Goal: Information Seeking & Learning: Check status

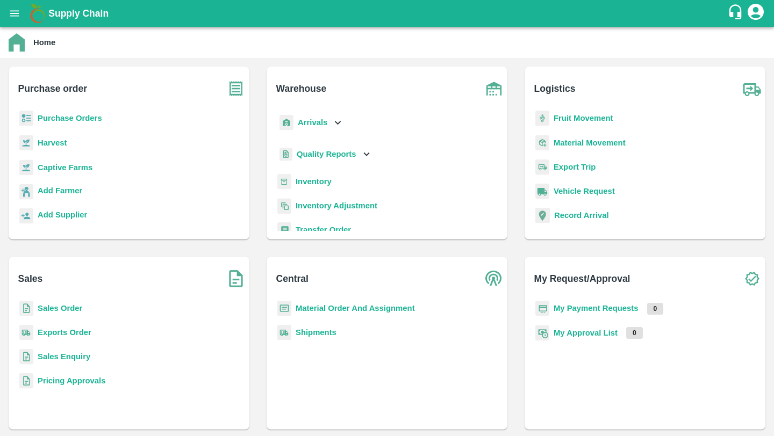
click at [57, 122] on b "Purchase Orders" at bounding box center [70, 118] width 64 height 9
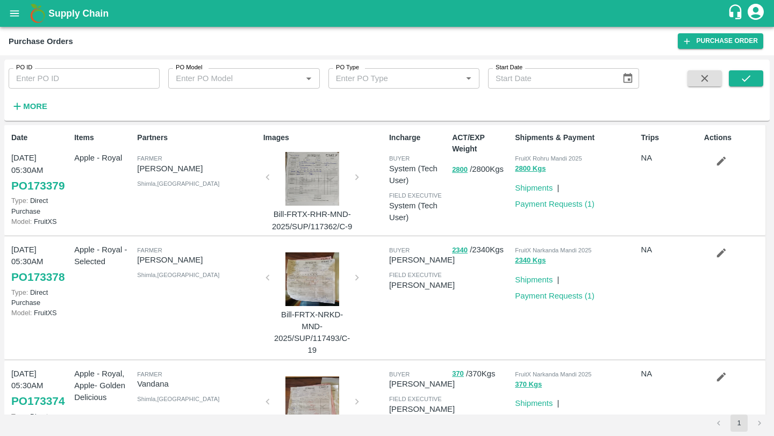
click at [117, 87] on input "PO ID" at bounding box center [84, 78] width 151 height 20
click at [745, 74] on icon "submit" at bounding box center [746, 79] width 12 height 12
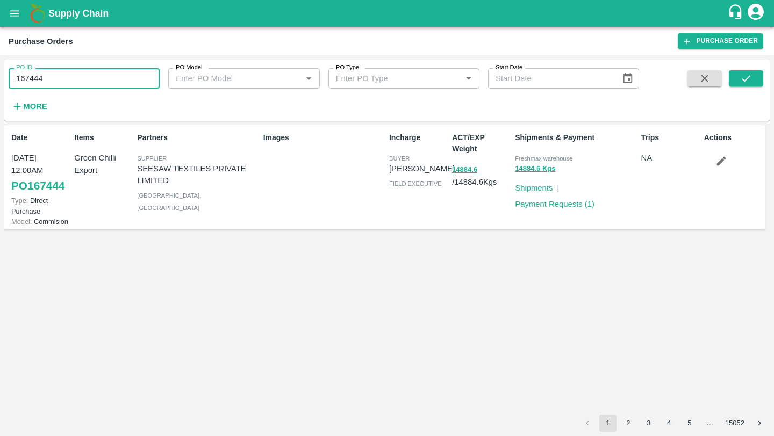
click at [77, 84] on input "167444" at bounding box center [84, 78] width 151 height 20
type input "168950"
click at [748, 82] on icon "submit" at bounding box center [746, 79] width 12 height 12
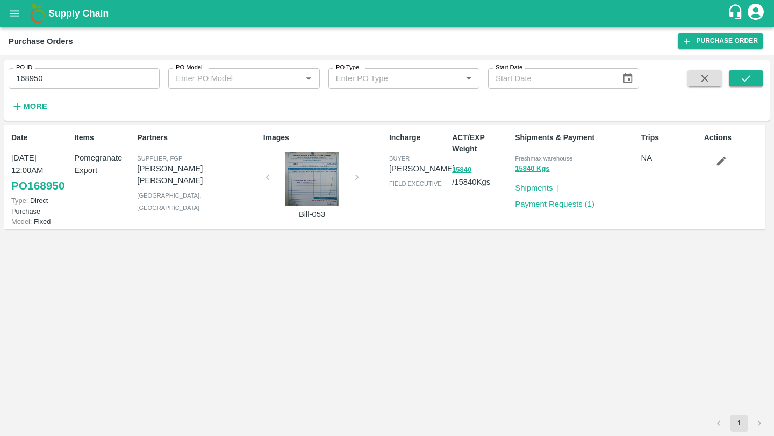
click at [56, 186] on link "PO 168950" at bounding box center [37, 185] width 53 height 19
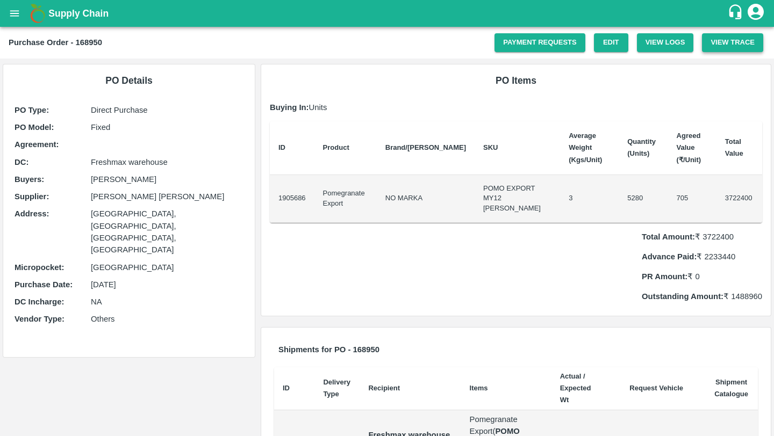
click at [738, 44] on button "View Trace" at bounding box center [732, 42] width 61 height 19
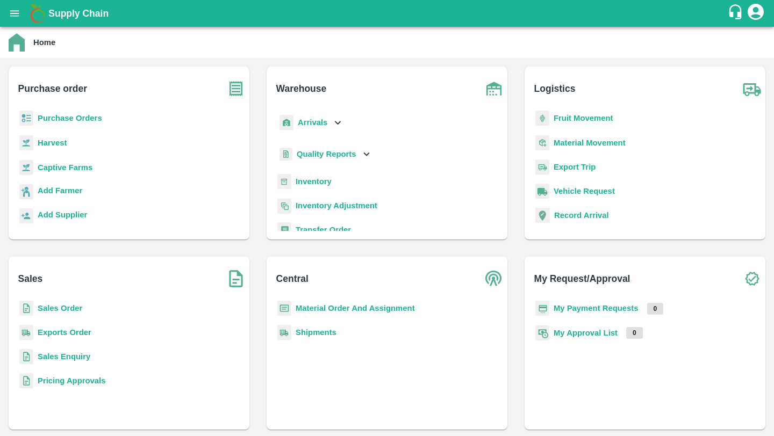
click at [71, 305] on b "Sales Order" at bounding box center [60, 308] width 45 height 9
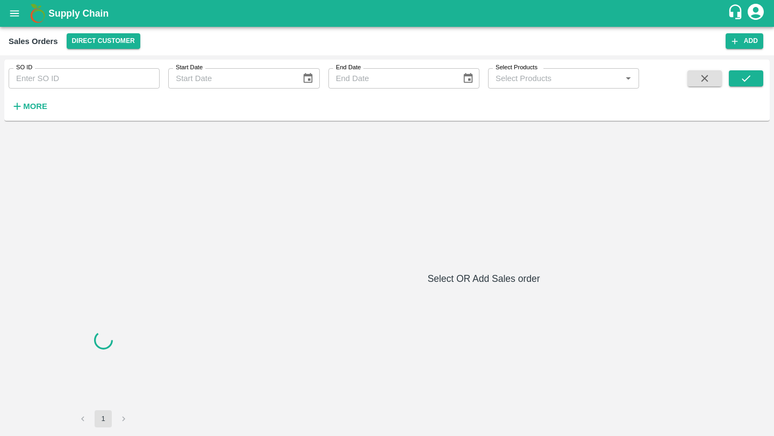
click at [107, 92] on div "SO ID SO ID Start Date Start Date End Date End Date Select Products Select Prod…" at bounding box center [319, 88] width 639 height 56
click at [103, 81] on input "SO ID" at bounding box center [84, 78] width 151 height 20
paste input "600461"
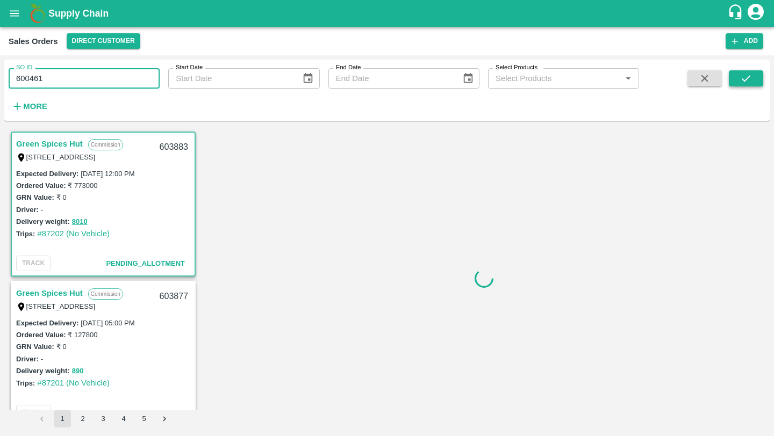
type input "600461"
click at [741, 84] on button "submit" at bounding box center [745, 78] width 34 height 16
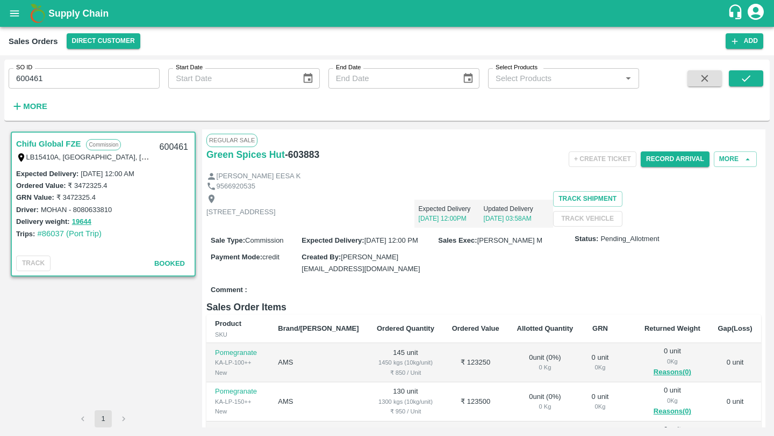
click at [64, 146] on link "Chifu Global FZE" at bounding box center [48, 144] width 64 height 14
click at [56, 147] on link "Chifu Global FZE" at bounding box center [48, 144] width 64 height 14
click at [97, 194] on div "GRN Value: ₹ 3472325.4" at bounding box center [103, 197] width 174 height 12
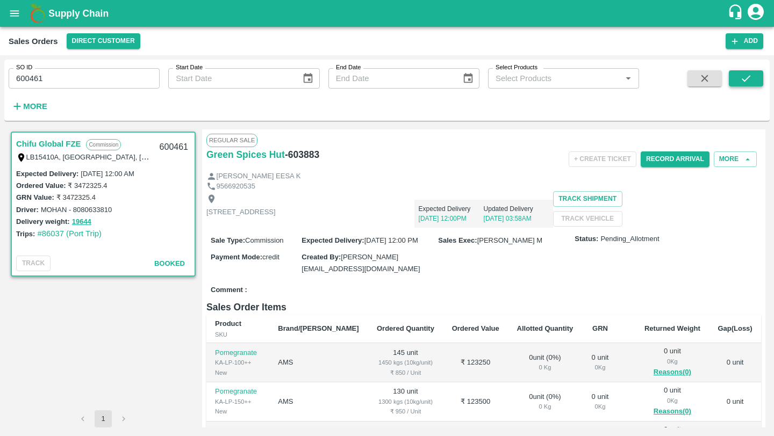
click at [746, 84] on icon "submit" at bounding box center [746, 79] width 12 height 12
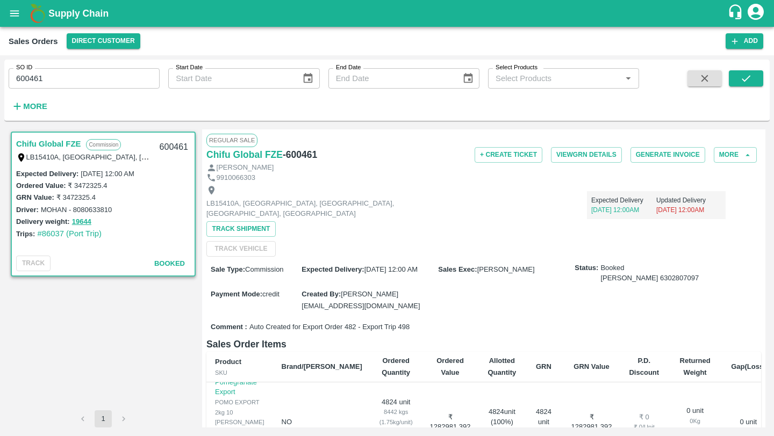
scroll to position [280, 0]
click at [21, 17] on button "open drawer" at bounding box center [14, 13] width 25 height 25
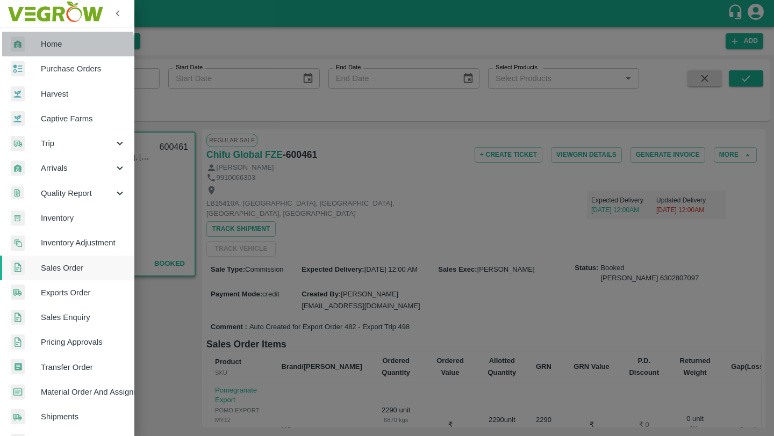
click at [26, 52] on link "Home" at bounding box center [67, 44] width 134 height 25
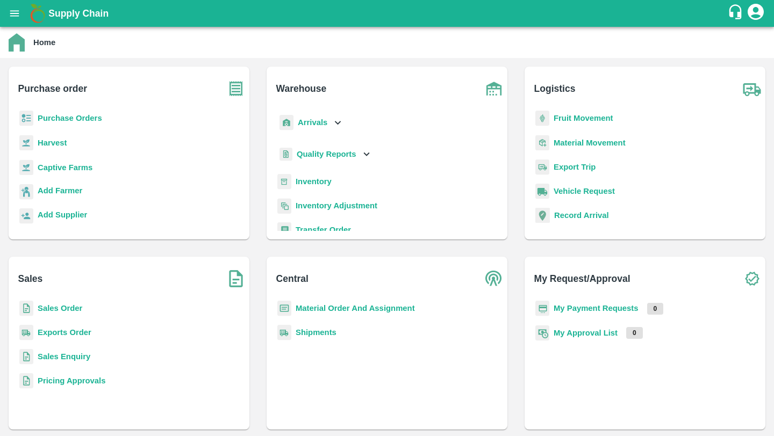
click at [73, 328] on b "Exports Order" at bounding box center [65, 332] width 54 height 9
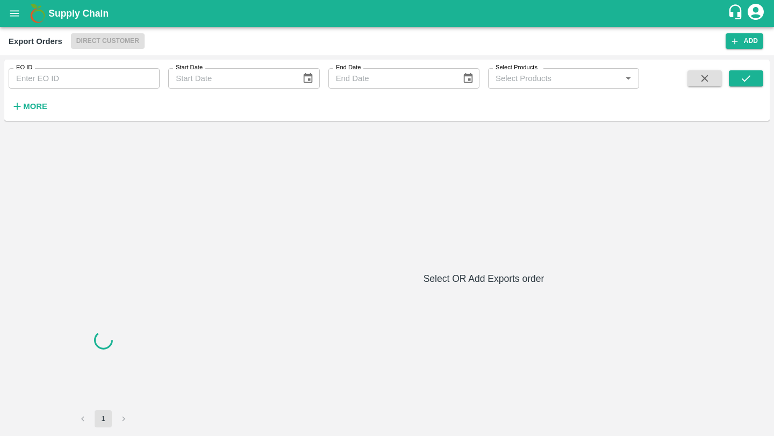
click at [75, 83] on input "EO ID" at bounding box center [84, 78] width 151 height 20
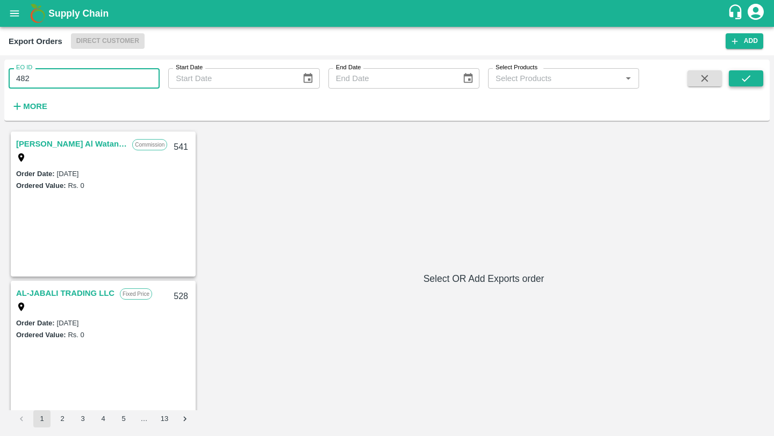
type input "482"
click at [747, 81] on icon "submit" at bounding box center [746, 79] width 12 height 12
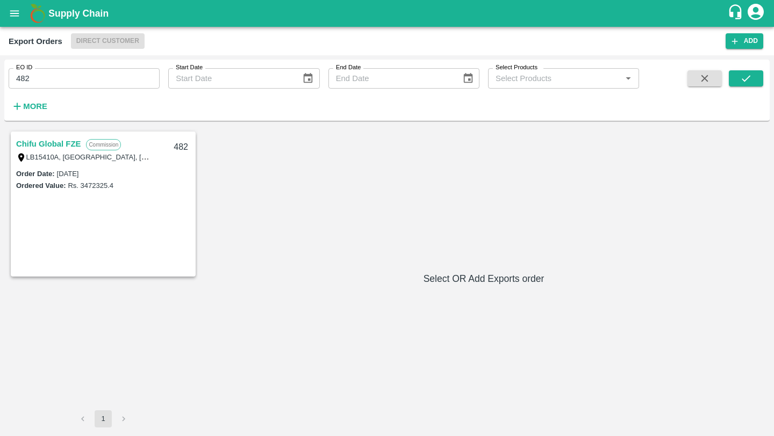
click at [57, 147] on link "Chifu Global FZE" at bounding box center [48, 144] width 64 height 14
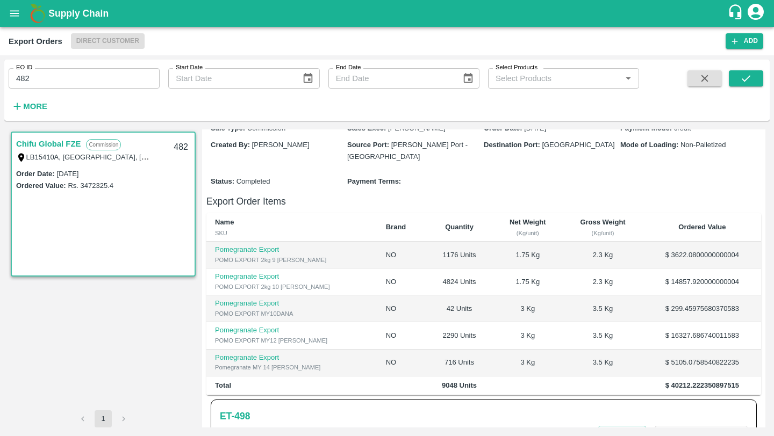
scroll to position [295, 0]
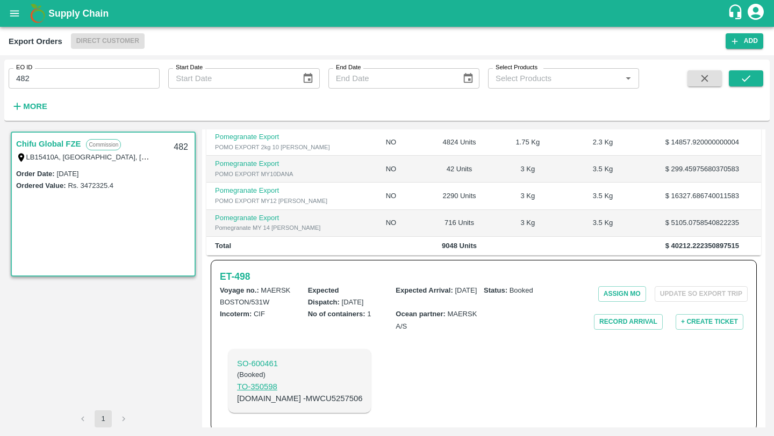
click at [281, 382] on p "TO- 350598" at bounding box center [299, 387] width 125 height 12
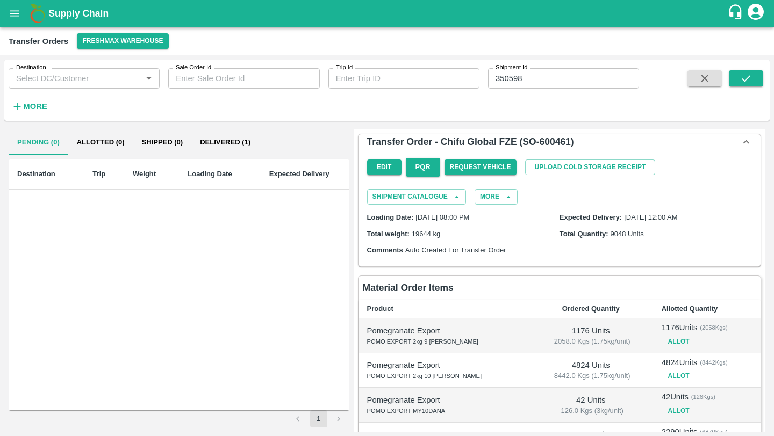
click at [538, 141] on h6 "Transfer Order - Chifu Global FZE (SO-600461)" at bounding box center [470, 141] width 207 height 15
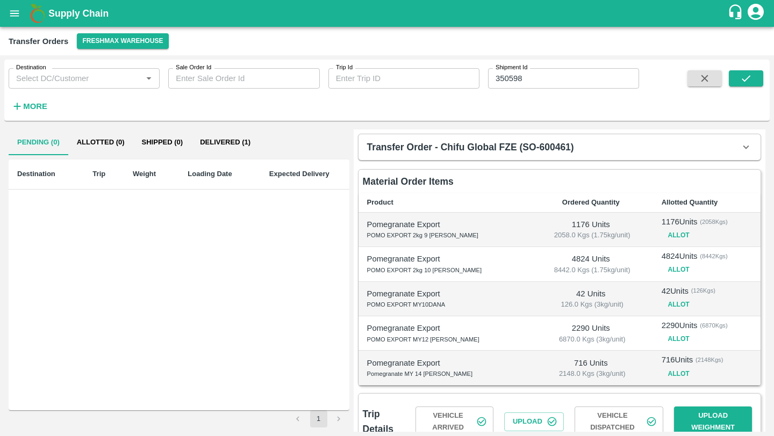
click at [538, 141] on h6 "Transfer Order - Chifu Global FZE (SO-600461)" at bounding box center [470, 147] width 207 height 15
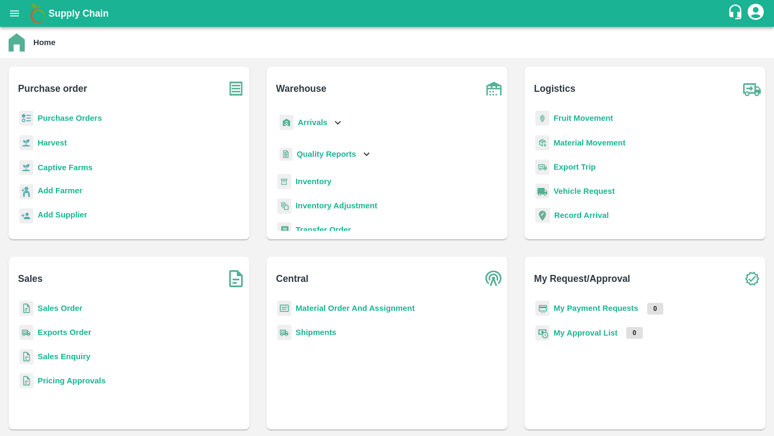
click at [64, 305] on b "Sales Order" at bounding box center [60, 308] width 45 height 9
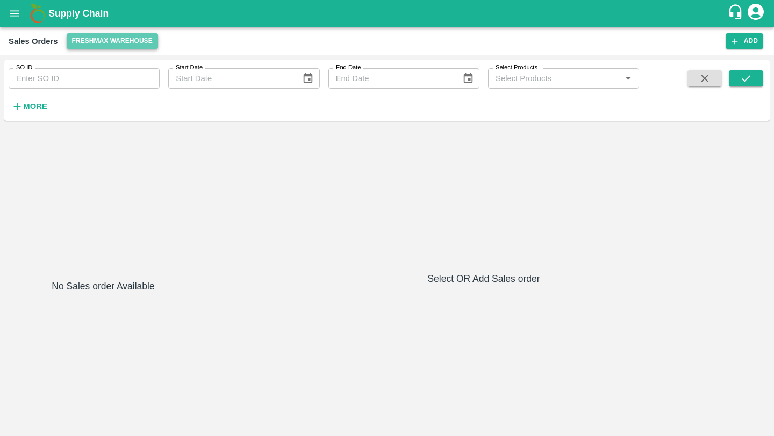
click at [113, 38] on button "Freshmax warehouse" at bounding box center [112, 41] width 91 height 16
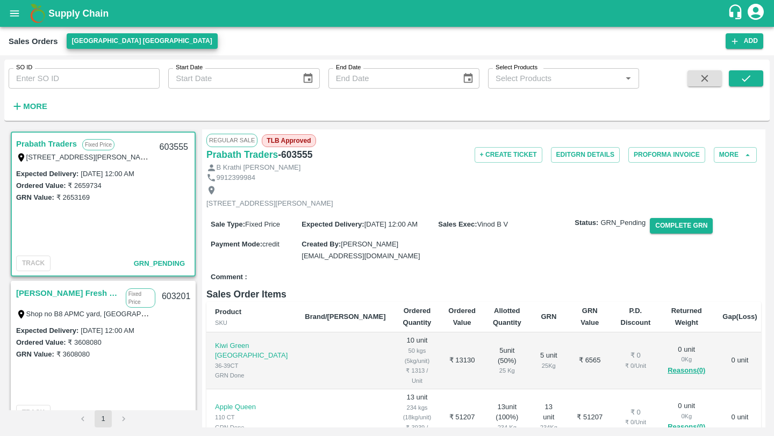
click at [23, 11] on button "open drawer" at bounding box center [14, 13] width 25 height 25
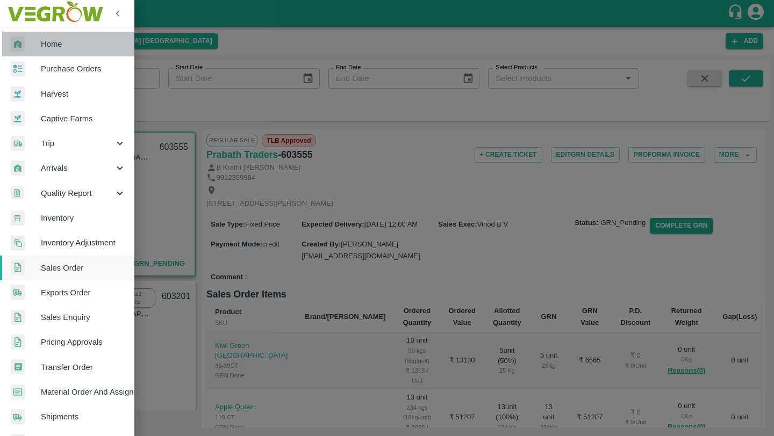
click at [79, 44] on span "Home" at bounding box center [83, 44] width 85 height 12
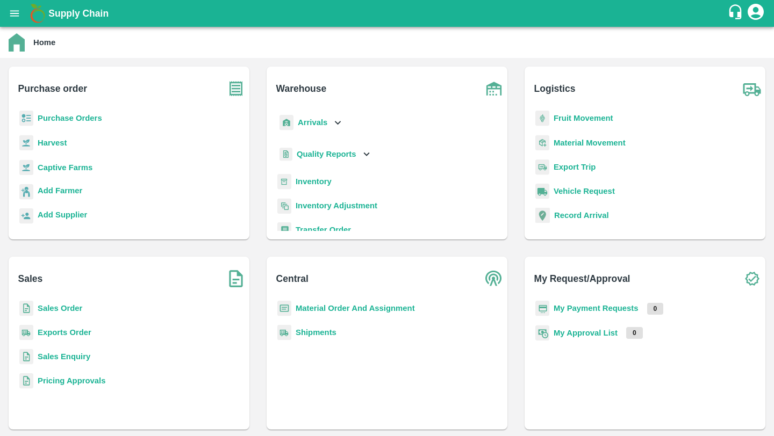
scroll to position [4, 0]
click at [325, 230] on b "Transfer Order" at bounding box center [322, 226] width 55 height 9
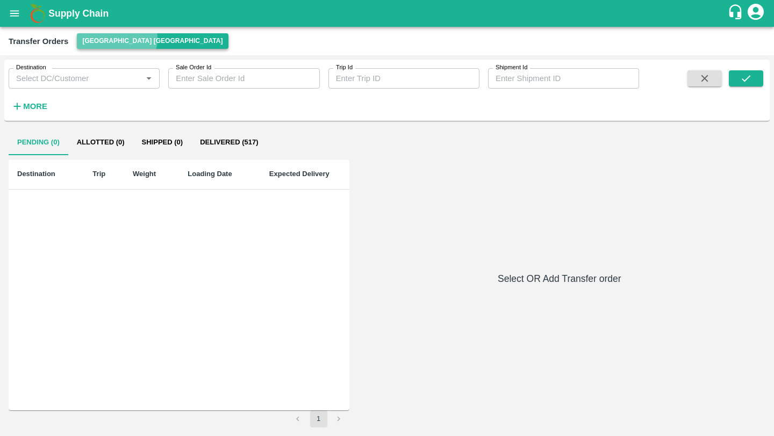
click at [116, 39] on button "[GEOGRAPHIC_DATA] [GEOGRAPHIC_DATA]" at bounding box center [152, 41] width 151 height 16
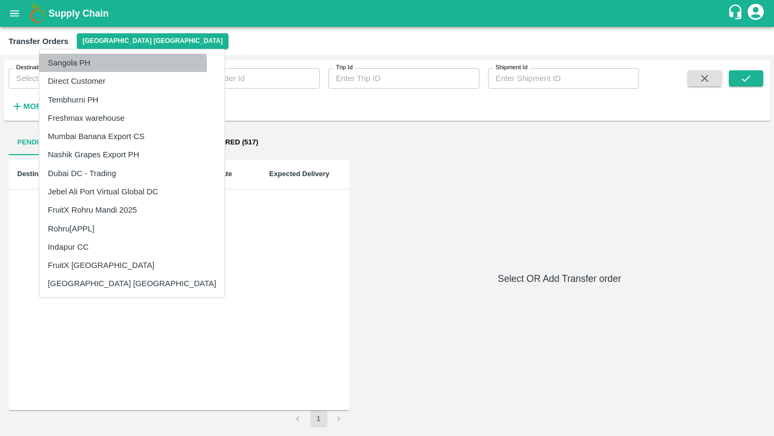
click at [122, 64] on li "Sangola PH" at bounding box center [131, 63] width 185 height 18
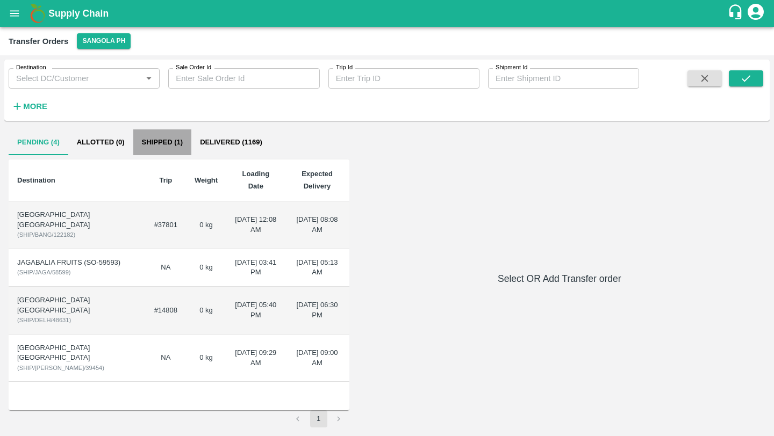
click at [177, 142] on button "Shipped (1)" at bounding box center [162, 142] width 59 height 26
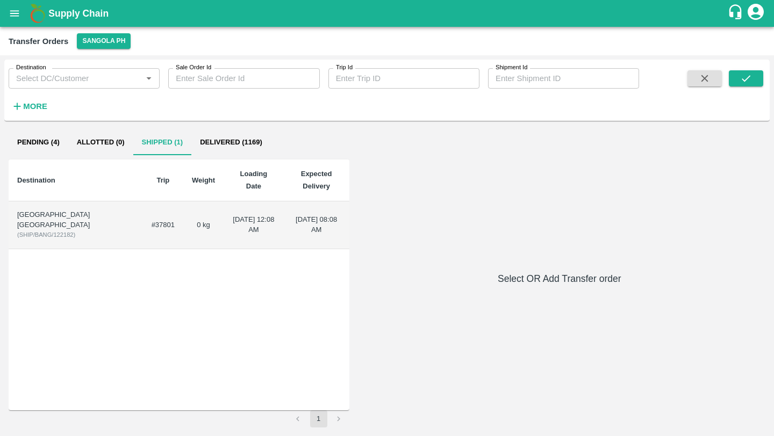
click at [238, 148] on button "Delivered (1169)" at bounding box center [231, 142] width 80 height 26
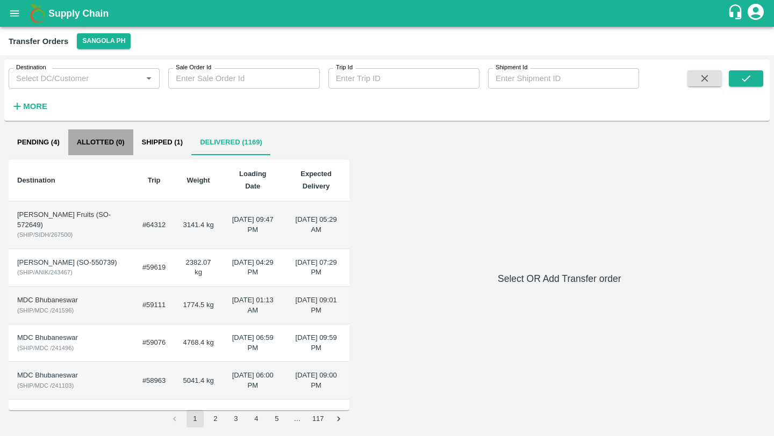
click at [109, 140] on button "Allotted (0)" at bounding box center [100, 142] width 65 height 26
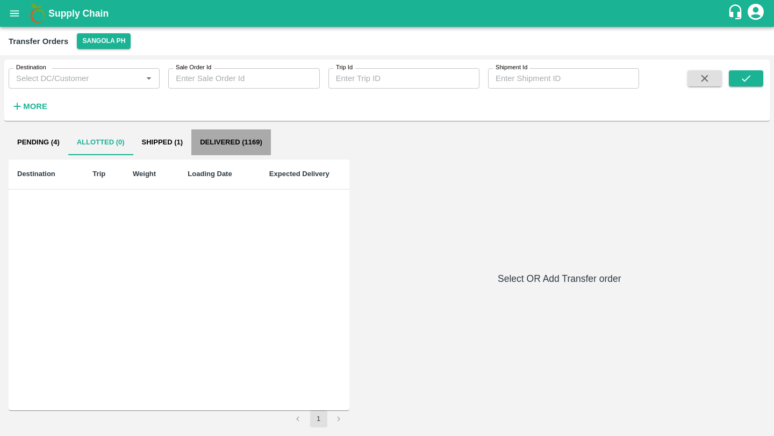
click at [224, 142] on button "Delivered (1169)" at bounding box center [231, 142] width 80 height 26
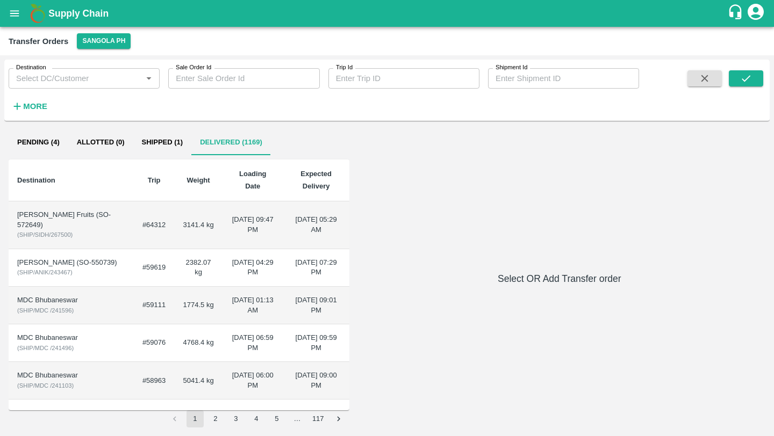
click at [314, 179] on th "Expected Delivery" at bounding box center [316, 181] width 66 height 42
click at [122, 40] on button "Sangola PH" at bounding box center [104, 41] width 54 height 16
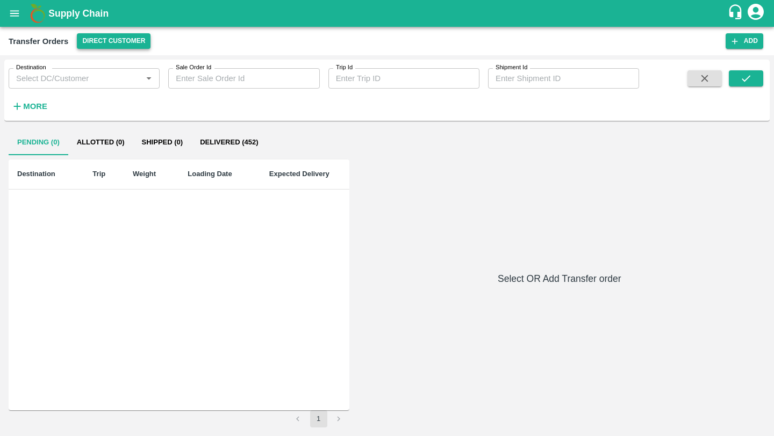
click at [125, 43] on button "Direct Customer" at bounding box center [114, 41] width 74 height 16
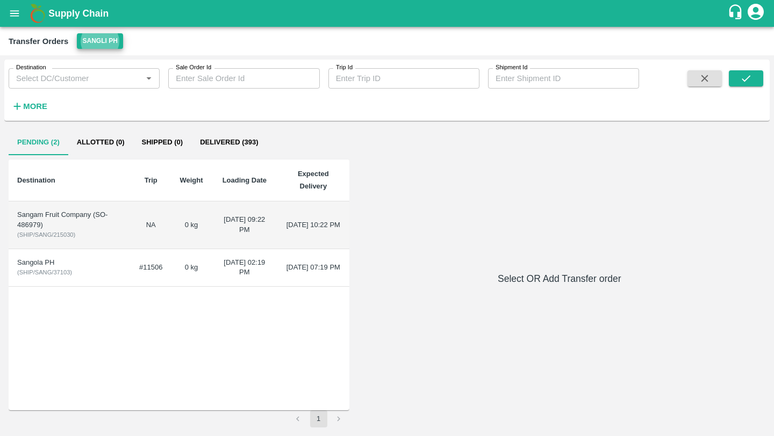
click at [207, 146] on button "Delivered (393)" at bounding box center [228, 142] width 75 height 26
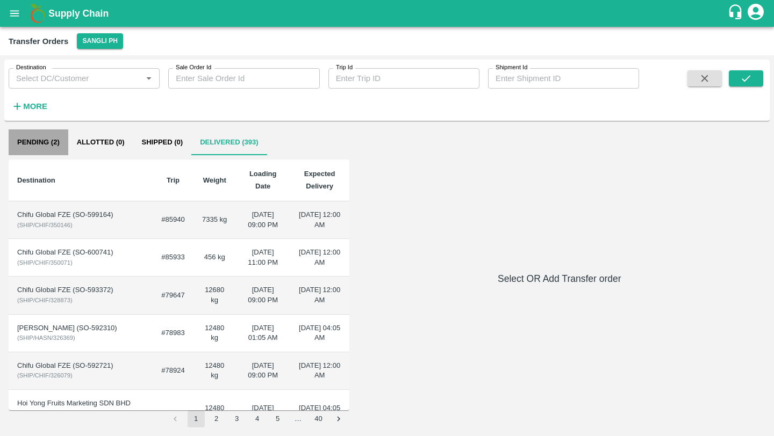
click at [49, 150] on button "Pending (2)" at bounding box center [39, 142] width 60 height 26
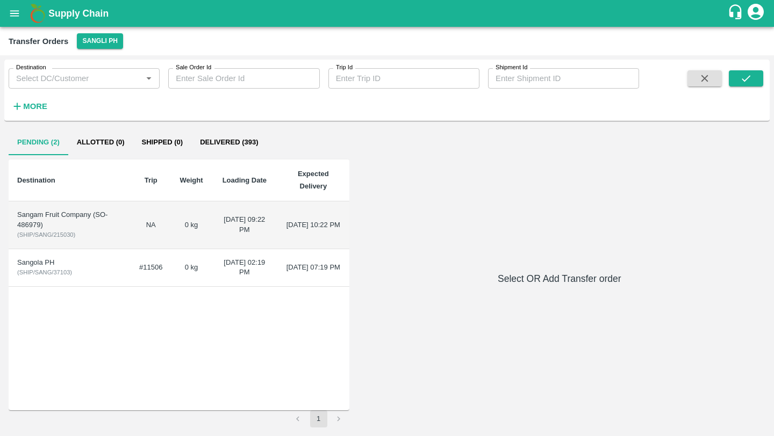
click at [24, 223] on div "Sangam Fruit Company (SO-486979)" at bounding box center [69, 220] width 105 height 20
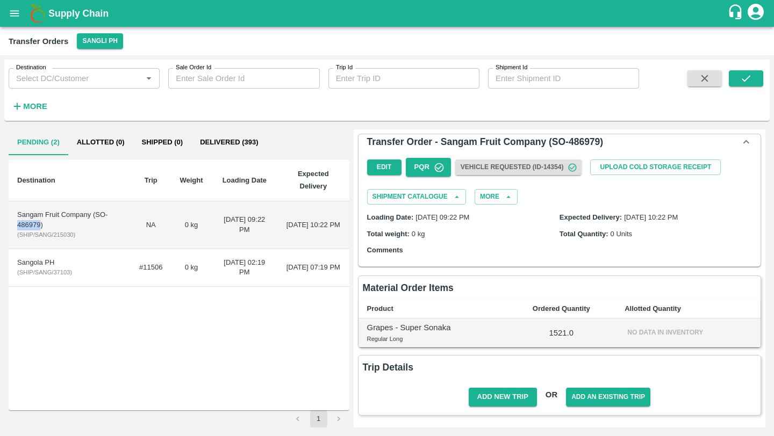
click at [10, 7] on button "open drawer" at bounding box center [14, 13] width 25 height 25
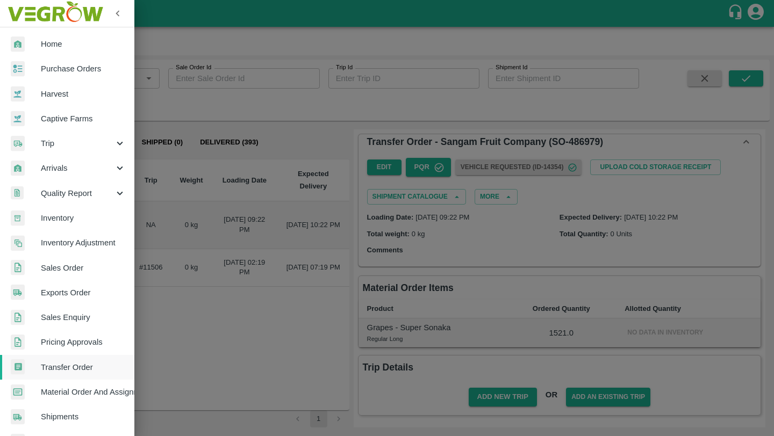
click at [49, 37] on link "Home" at bounding box center [67, 44] width 134 height 25
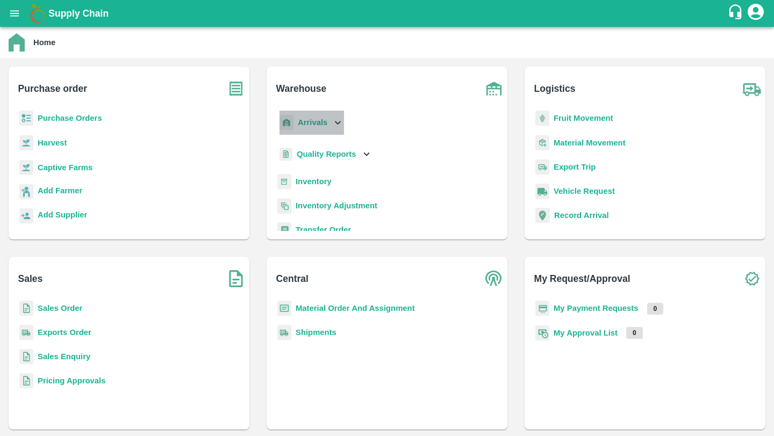
click at [316, 122] on b "Arrivals" at bounding box center [313, 122] width 30 height 9
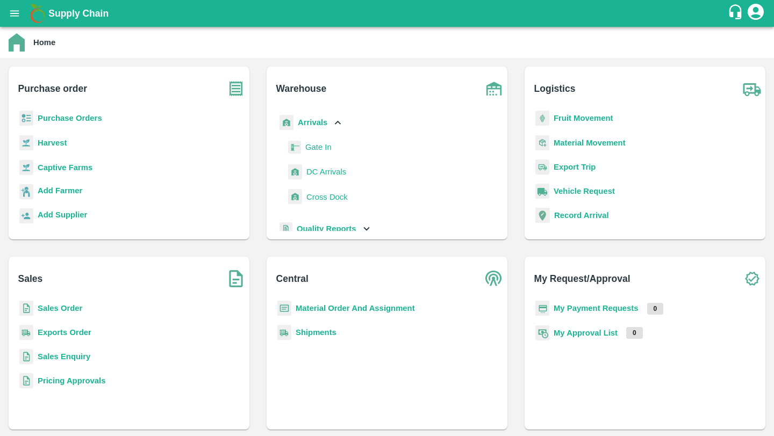
click at [318, 170] on span "DC Arrivals" at bounding box center [326, 172] width 40 height 12
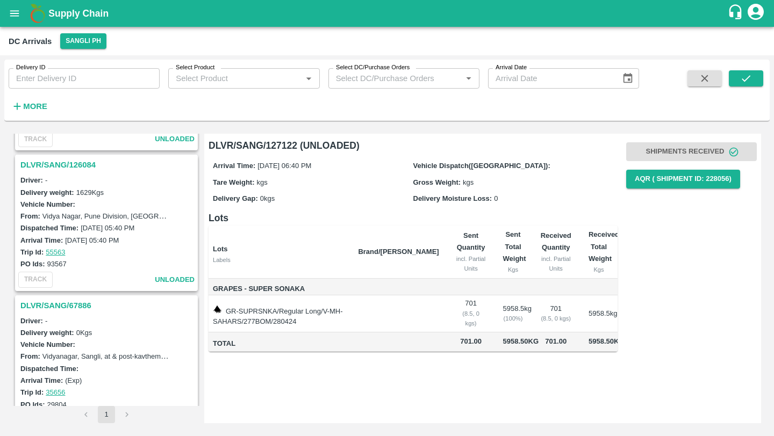
scroll to position [294, 0]
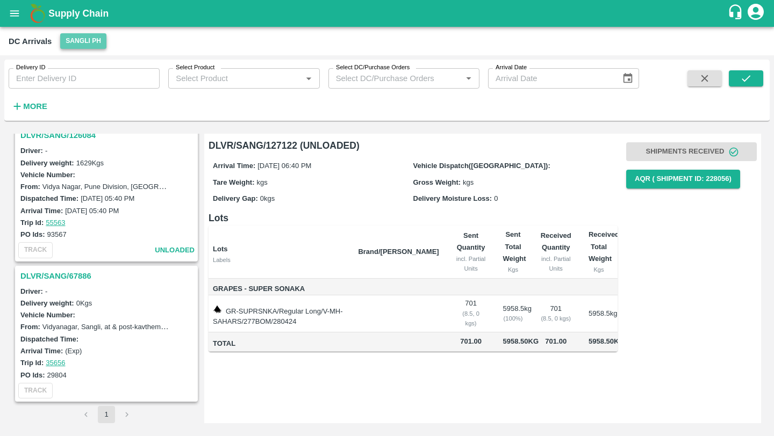
click at [93, 42] on button "Sangli PH" at bounding box center [83, 41] width 46 height 16
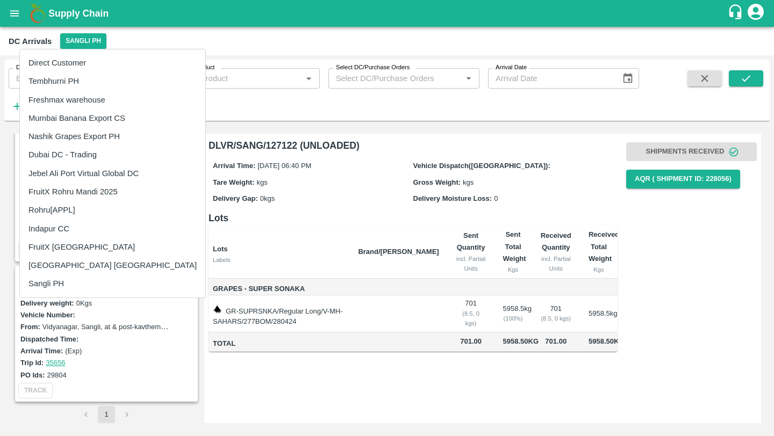
click at [133, 262] on li "[GEOGRAPHIC_DATA] [GEOGRAPHIC_DATA]" at bounding box center [112, 265] width 185 height 18
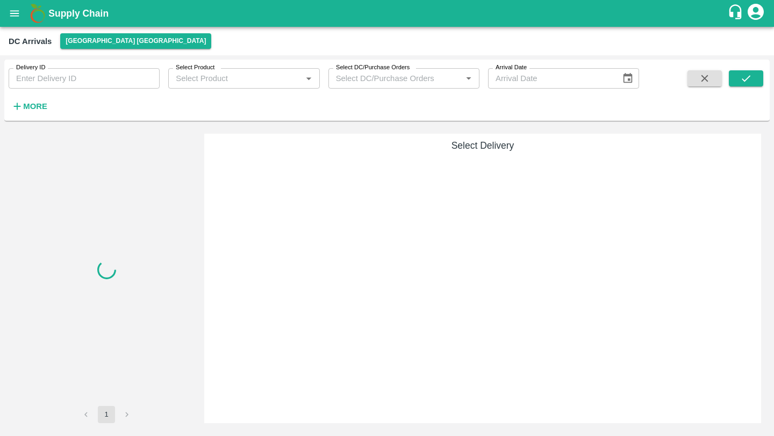
scroll to position [0, 0]
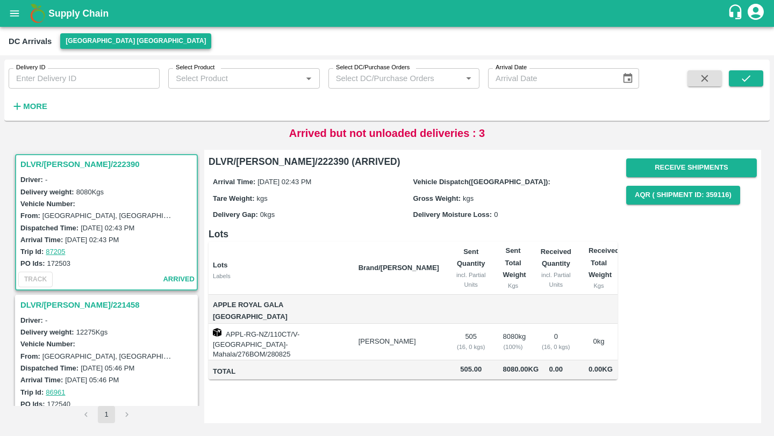
click at [106, 36] on button "[GEOGRAPHIC_DATA] [GEOGRAPHIC_DATA]" at bounding box center [135, 41] width 151 height 16
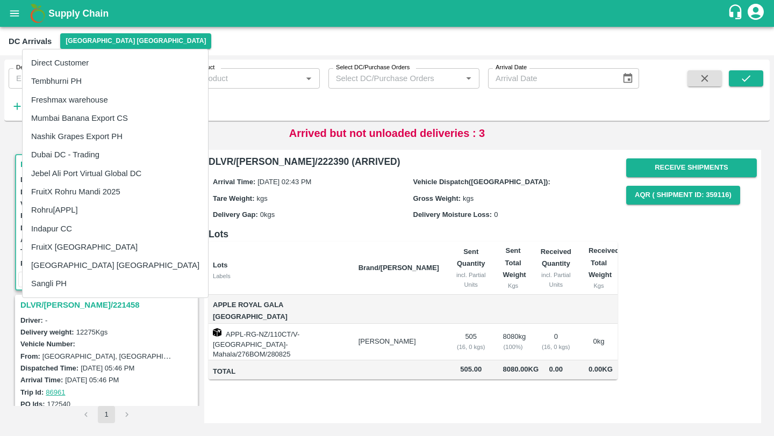
click at [474, 131] on div at bounding box center [387, 218] width 774 height 436
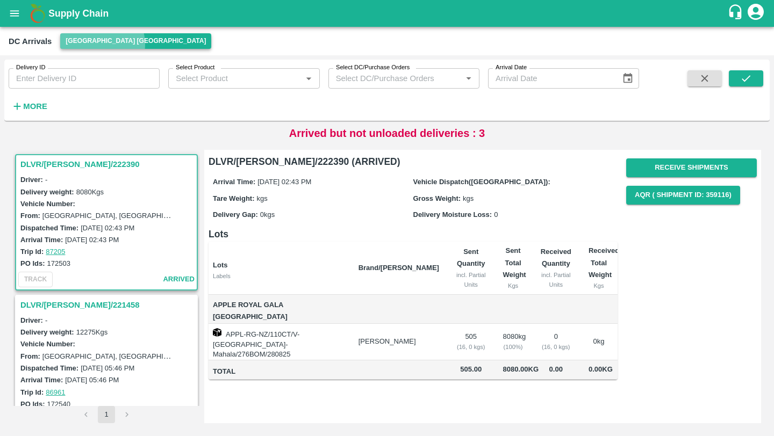
click at [102, 44] on button "[GEOGRAPHIC_DATA] [GEOGRAPHIC_DATA]" at bounding box center [135, 41] width 151 height 16
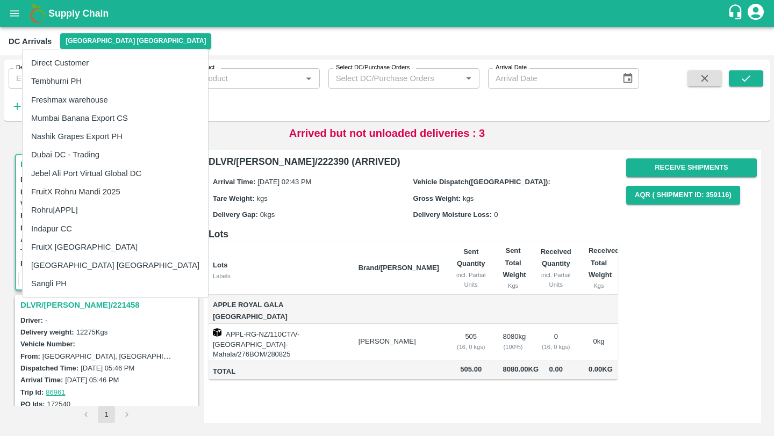
click at [17, 13] on div at bounding box center [387, 218] width 774 height 436
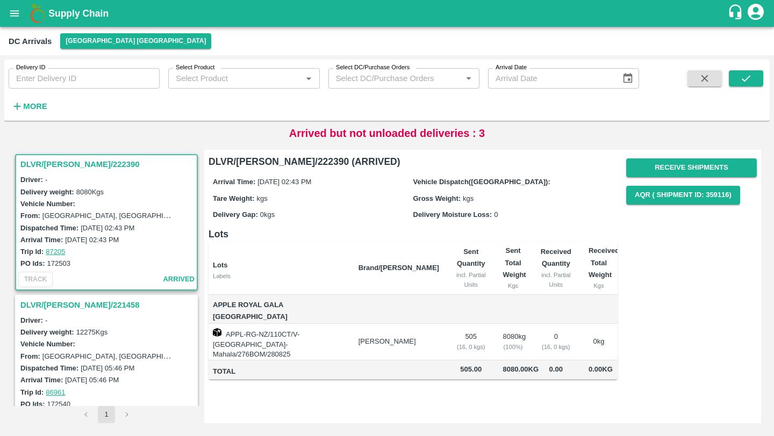
click at [17, 17] on body "Supply Chain DC Arrivals Chennai DC Delivery ID Delivery ID Select Product Sele…" at bounding box center [387, 218] width 774 height 436
click at [16, 17] on icon "open drawer" at bounding box center [15, 14] width 12 height 12
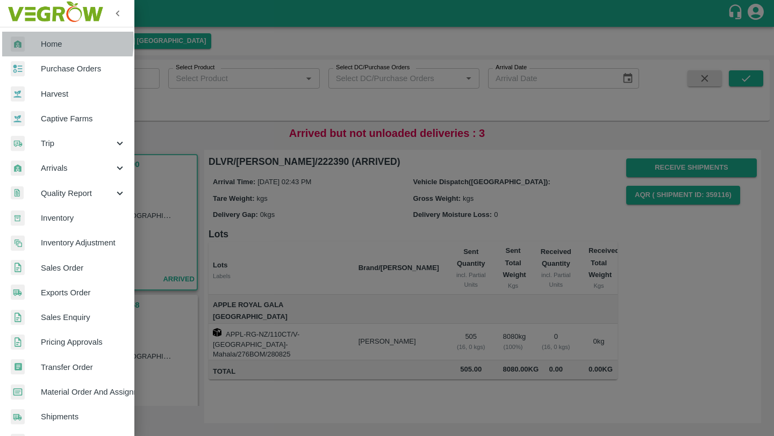
click at [36, 41] on div at bounding box center [26, 45] width 30 height 16
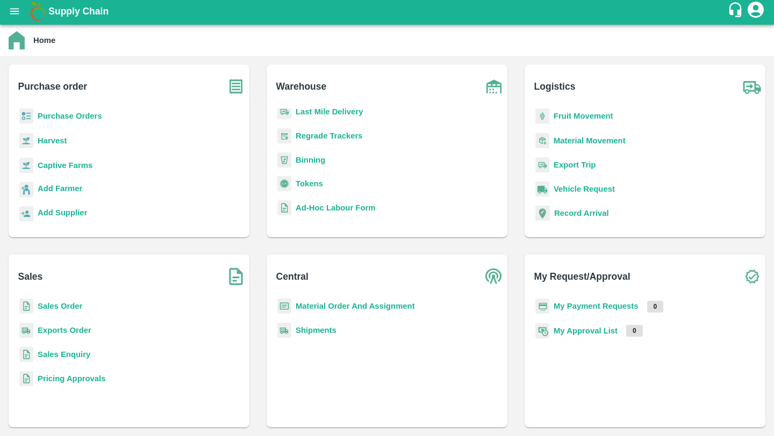
scroll to position [11, 0]
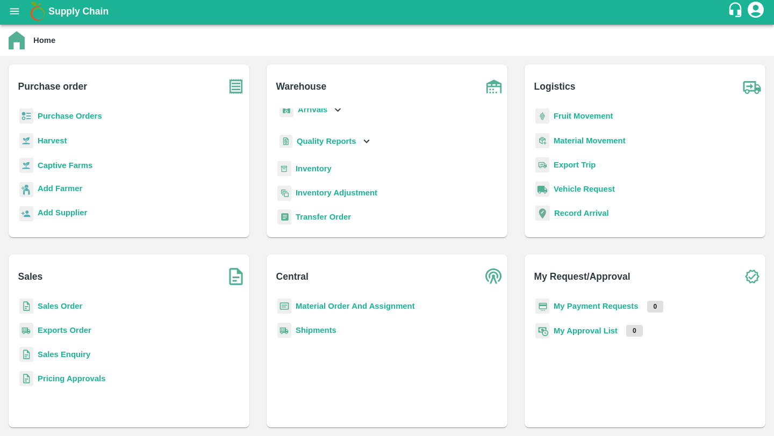
click at [302, 160] on div "Quality Reports" at bounding box center [386, 146] width 223 height 31
click at [302, 175] on p "Inventory" at bounding box center [313, 169] width 36 height 12
click at [302, 168] on b "Inventory" at bounding box center [313, 168] width 36 height 9
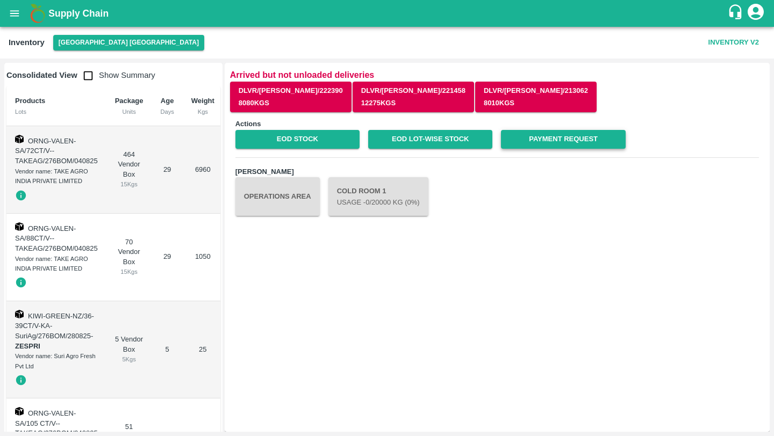
click at [542, 143] on link "Payment Request" at bounding box center [563, 139] width 124 height 19
click at [80, 52] on div "Inventory Chennai DC Inventory V2" at bounding box center [387, 43] width 774 height 32
click at [82, 45] on button "[GEOGRAPHIC_DATA] [GEOGRAPHIC_DATA]" at bounding box center [128, 43] width 151 height 16
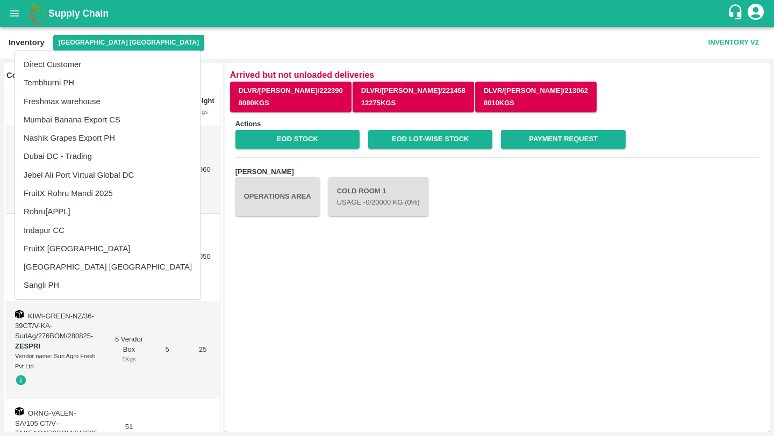
click at [95, 283] on li "Sangli PH" at bounding box center [107, 285] width 185 height 18
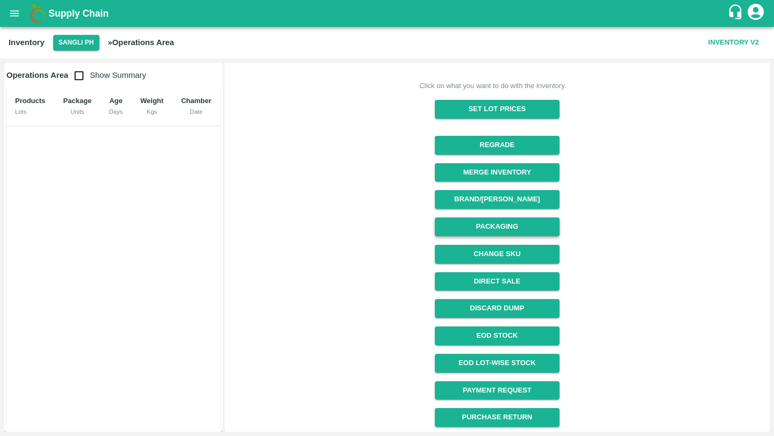
scroll to position [84, 0]
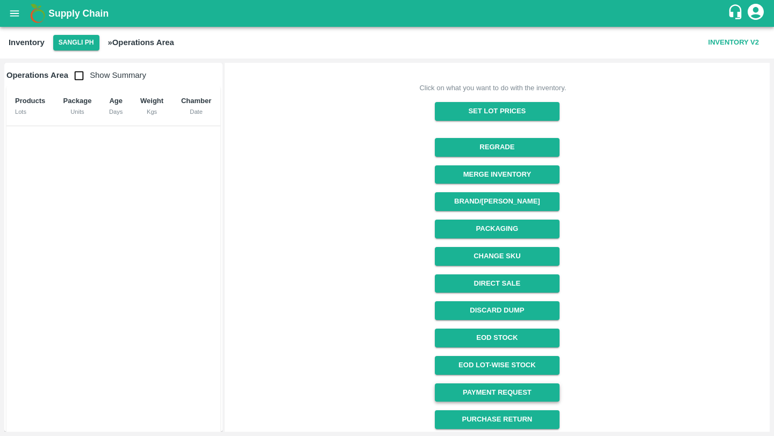
click at [481, 386] on link "Payment Request" at bounding box center [497, 393] width 124 height 19
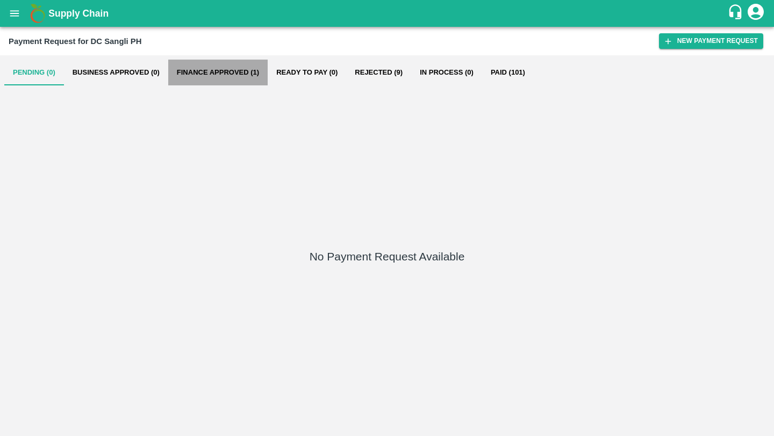
click at [225, 77] on button "Finance Approved (1)" at bounding box center [217, 73] width 99 height 26
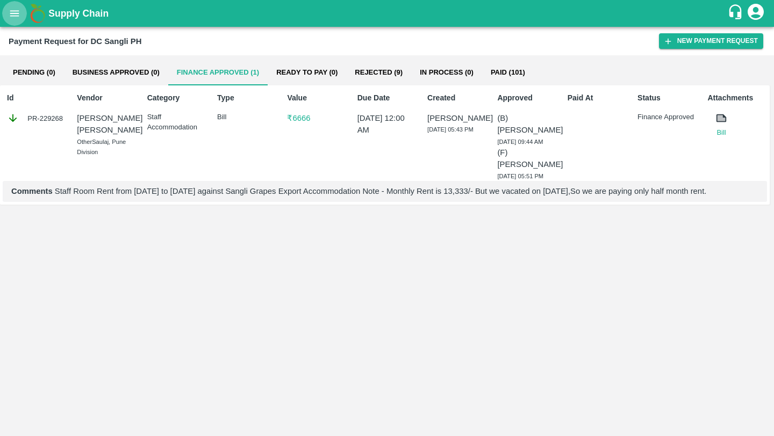
click at [18, 13] on icon "open drawer" at bounding box center [15, 14] width 12 height 12
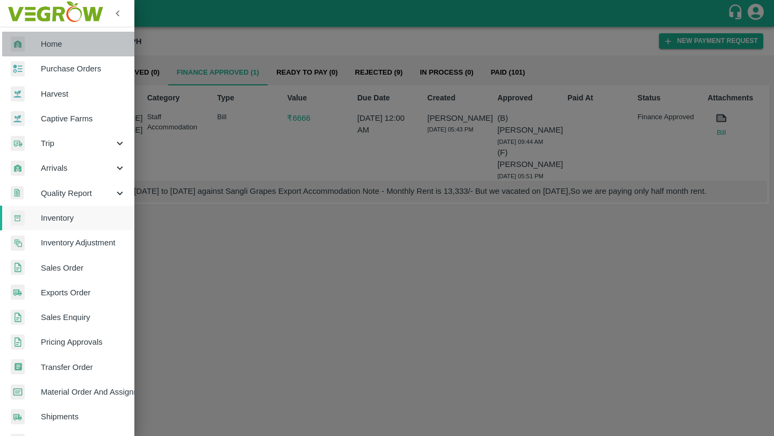
click at [71, 37] on link "Home" at bounding box center [67, 44] width 134 height 25
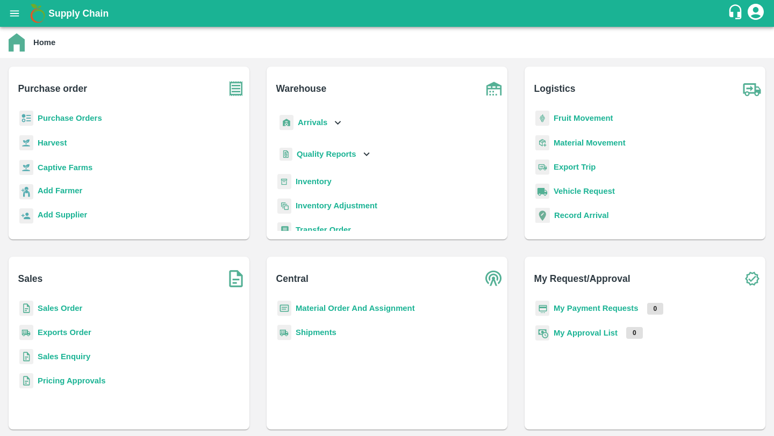
click at [338, 309] on b "Material Order And Assignment" at bounding box center [354, 308] width 119 height 9
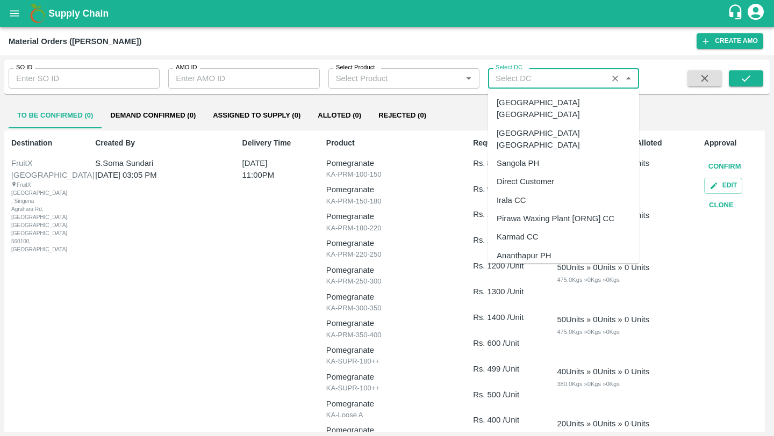
click at [542, 84] on input "Select DC" at bounding box center [547, 78] width 113 height 14
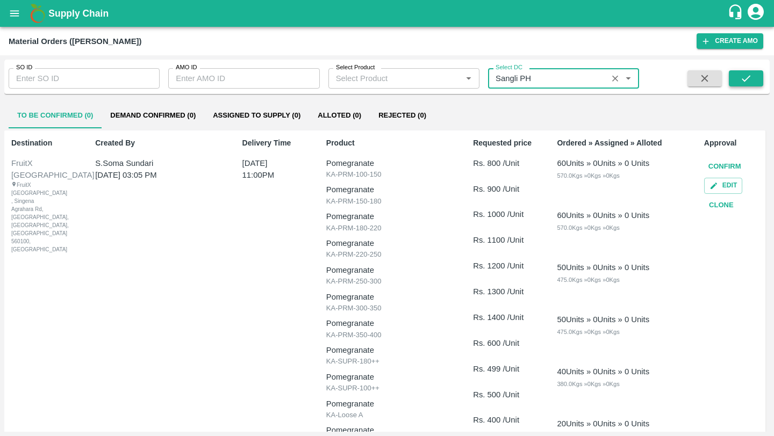
type input "Sangli PH"
click at [748, 71] on button "submit" at bounding box center [745, 78] width 34 height 16
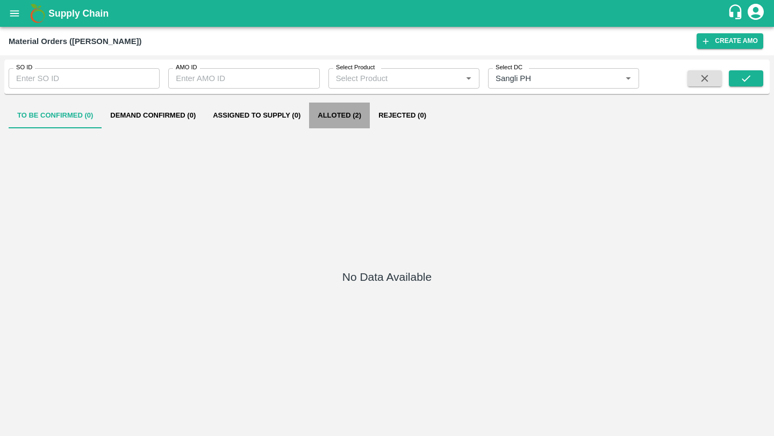
click at [331, 119] on button "Alloted (2)" at bounding box center [339, 116] width 61 height 26
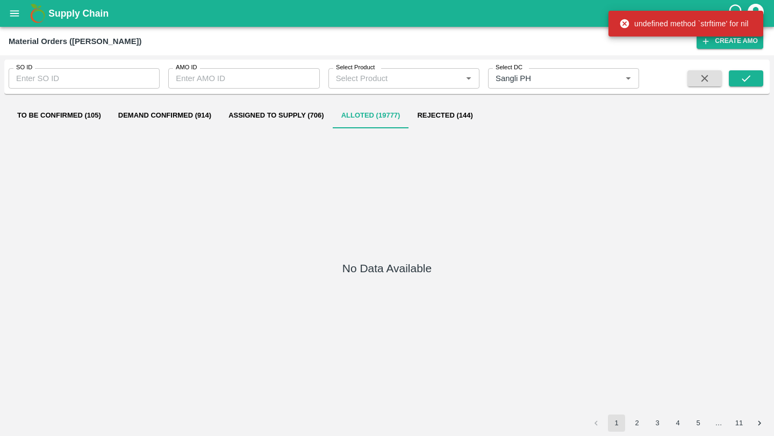
click at [748, 64] on div "SO ID SO ID AMO ID AMO ID Select Product Select Product   * Select DC Select DC…" at bounding box center [386, 77] width 765 height 26
click at [748, 72] on button "submit" at bounding box center [745, 78] width 34 height 16
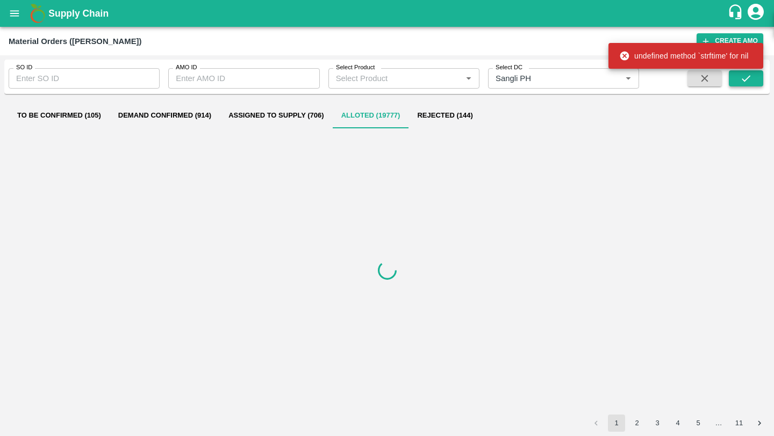
click at [748, 72] on button "submit" at bounding box center [745, 78] width 34 height 16
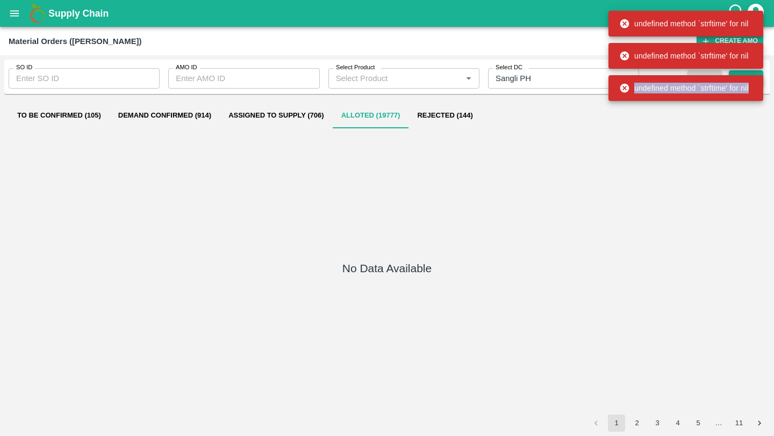
click at [748, 72] on div "undefined method `strftime' for nil" at bounding box center [685, 88] width 155 height 32
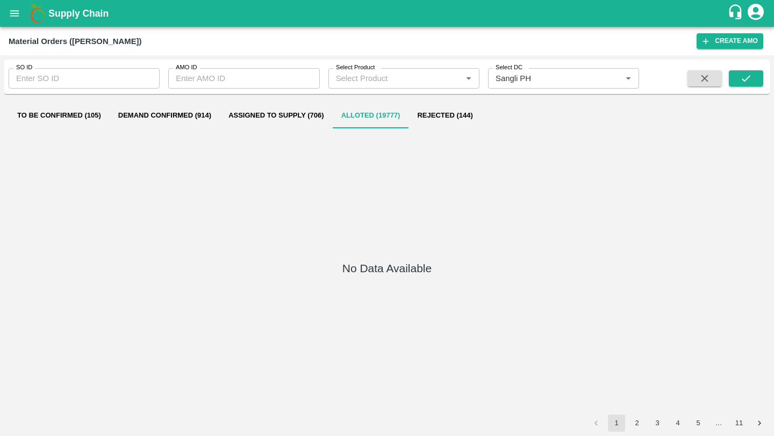
click at [205, 160] on div "No Data Available" at bounding box center [387, 271] width 756 height 280
click at [17, 14] on icon "open drawer" at bounding box center [15, 14] width 12 height 12
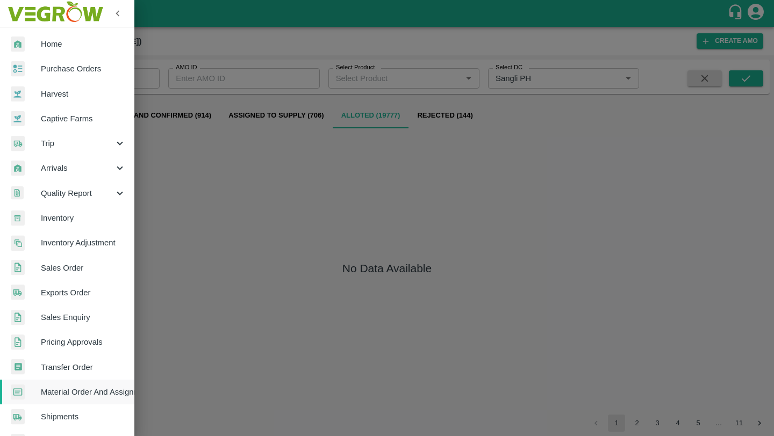
click at [26, 32] on link "Home" at bounding box center [67, 44] width 134 height 25
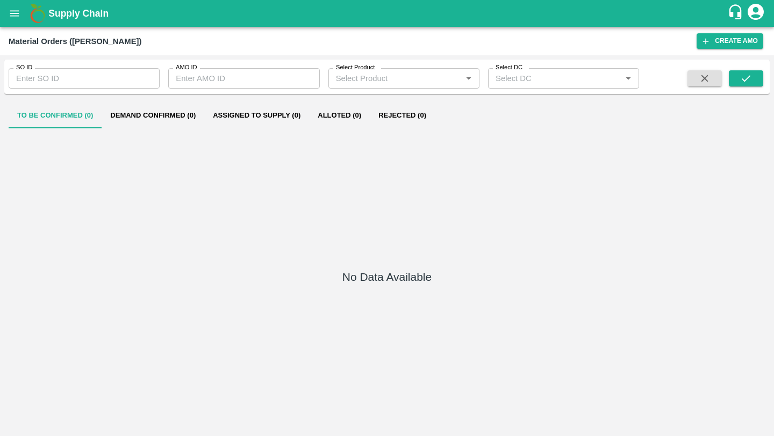
type input "Sangli PH"
click at [357, 112] on button "Alloted (0)" at bounding box center [339, 116] width 61 height 26
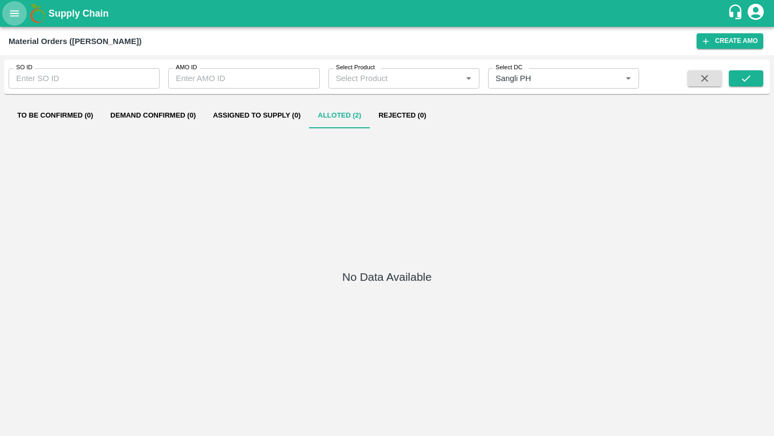
click at [21, 22] on button "open drawer" at bounding box center [14, 13] width 25 height 25
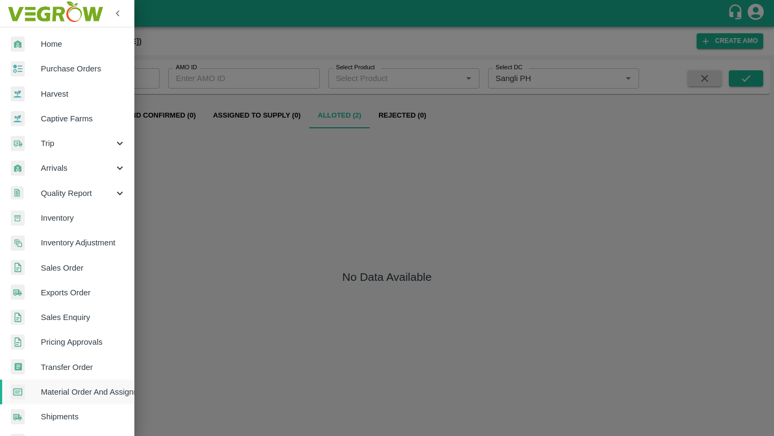
click at [43, 47] on span "Home" at bounding box center [83, 44] width 85 height 12
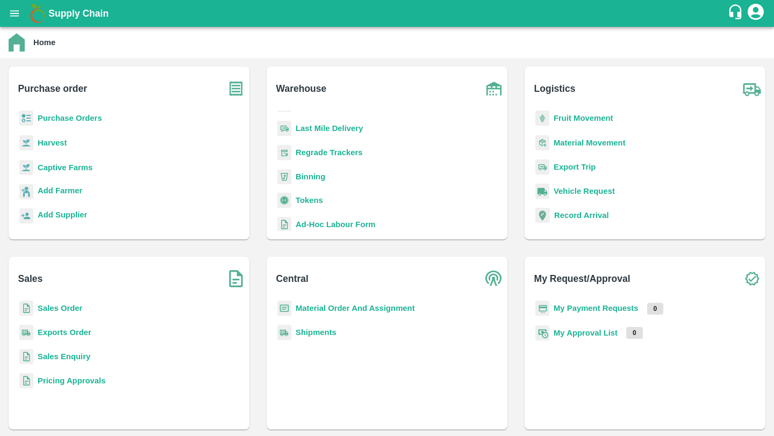
scroll to position [140, 0]
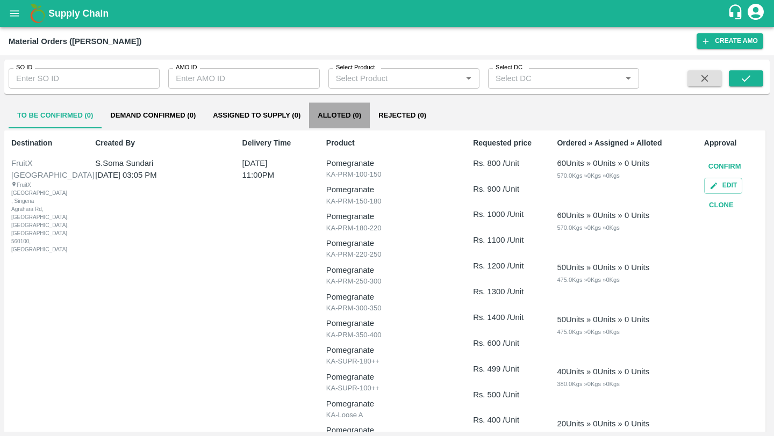
click at [333, 119] on button "Alloted (0)" at bounding box center [339, 116] width 61 height 26
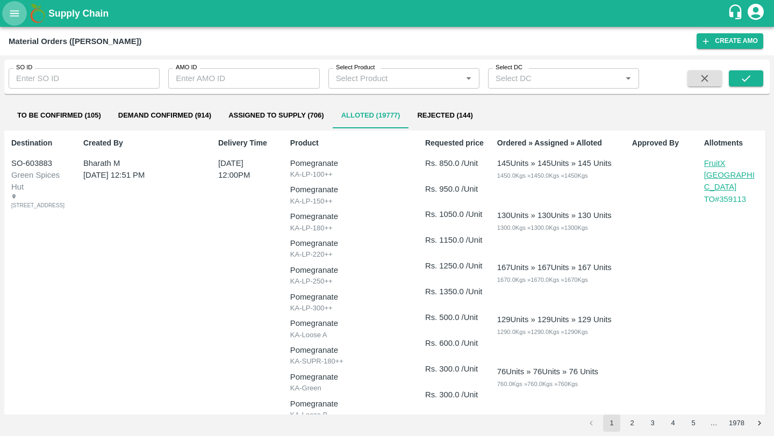
click at [11, 17] on icon "open drawer" at bounding box center [15, 14] width 12 height 12
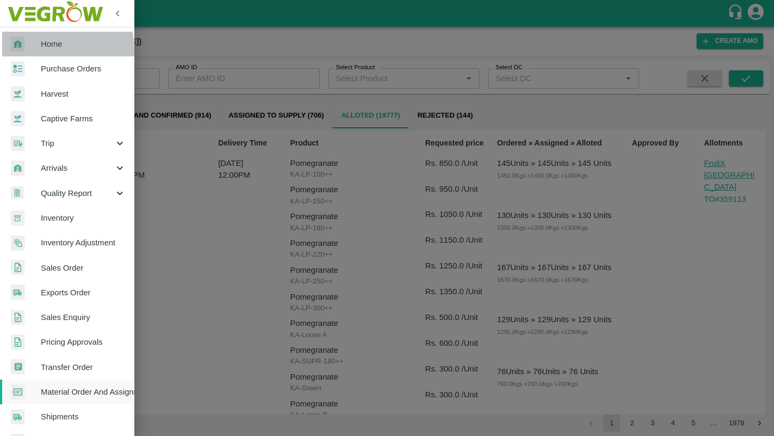
click at [35, 49] on div at bounding box center [26, 45] width 30 height 16
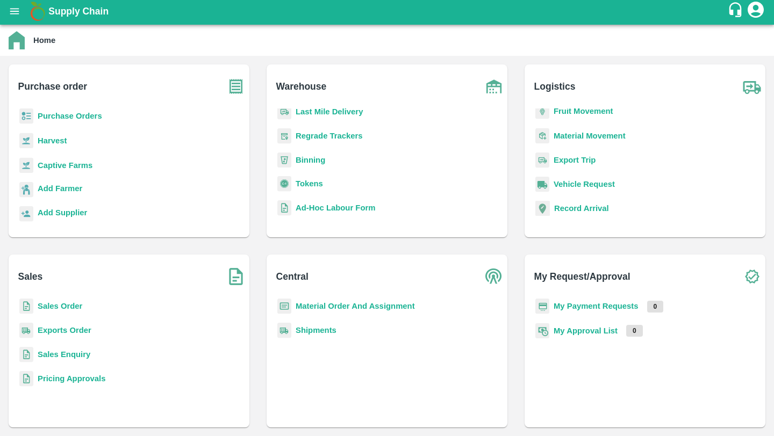
scroll to position [3, 0]
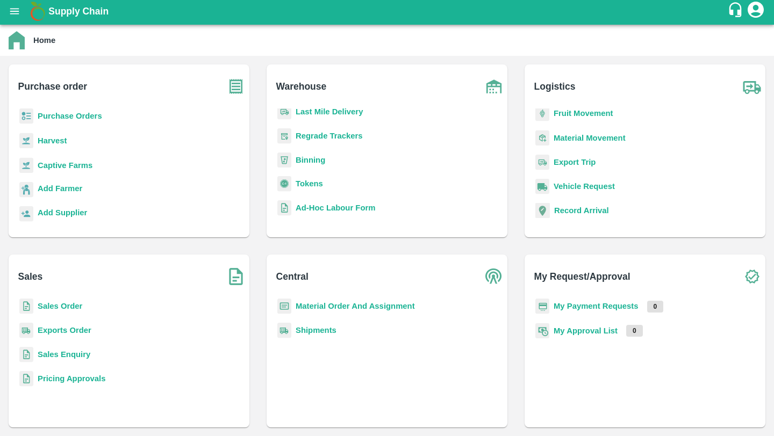
click at [583, 159] on b "Export Trip" at bounding box center [574, 162] width 42 height 9
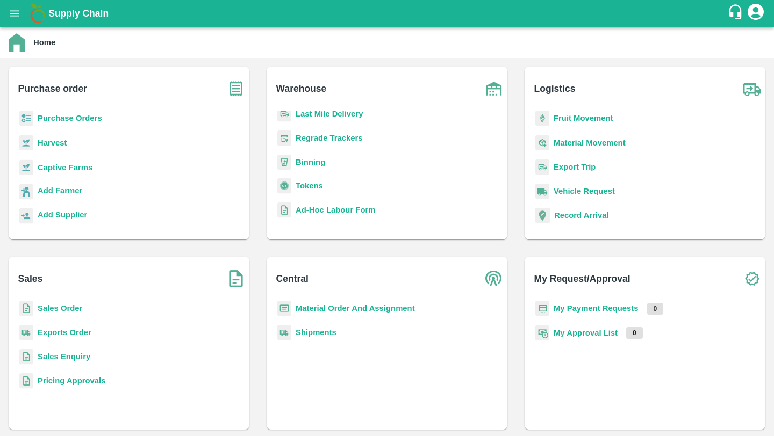
scroll to position [5, 0]
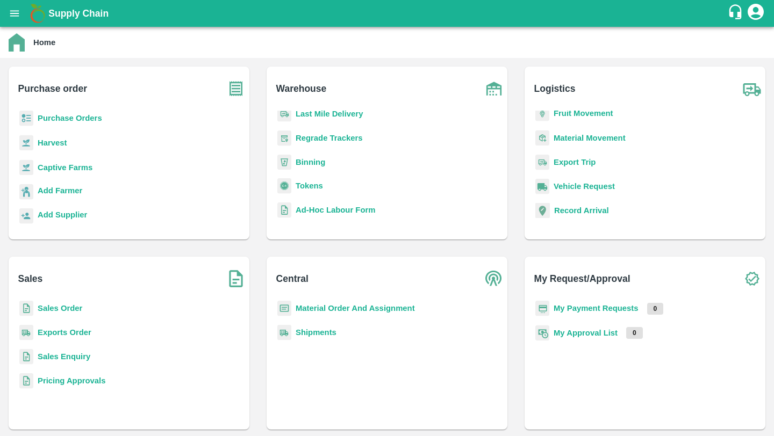
click at [598, 138] on b "Material Movement" at bounding box center [589, 138] width 72 height 9
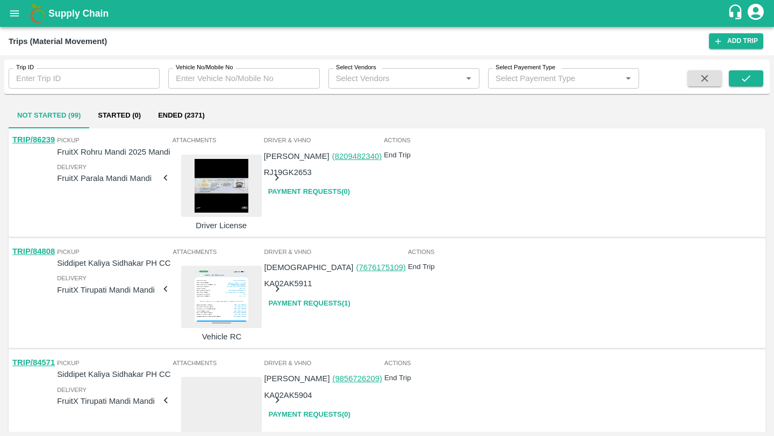
scroll to position [729, 0]
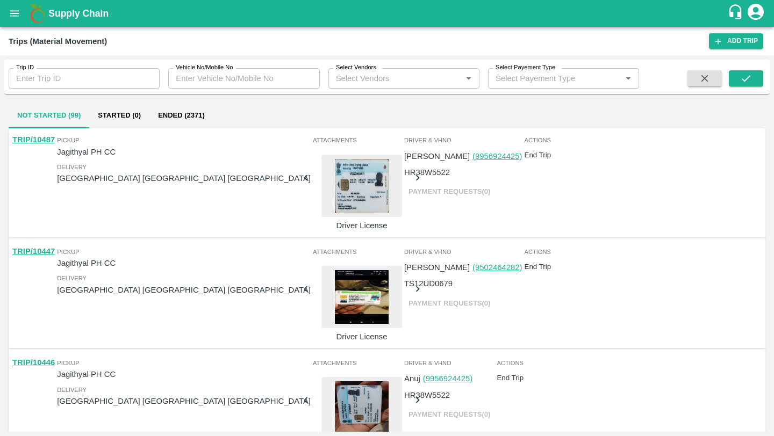
click at [37, 247] on link "TRIP/10447" at bounding box center [33, 251] width 42 height 9
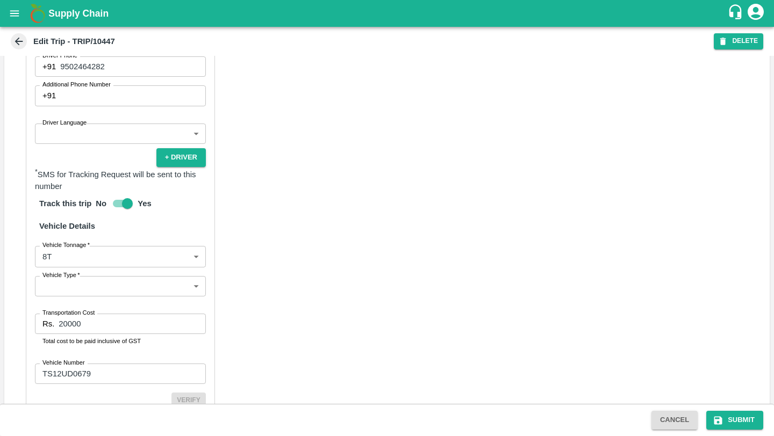
scroll to position [702, 0]
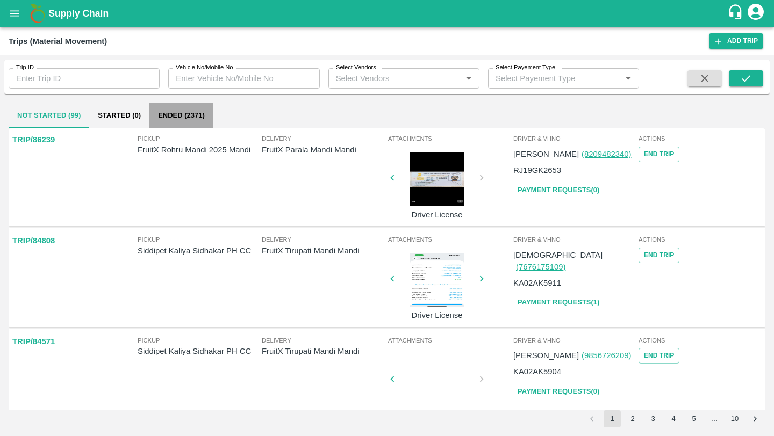
click at [182, 110] on button "Ended (2371)" at bounding box center [181, 116] width 64 height 26
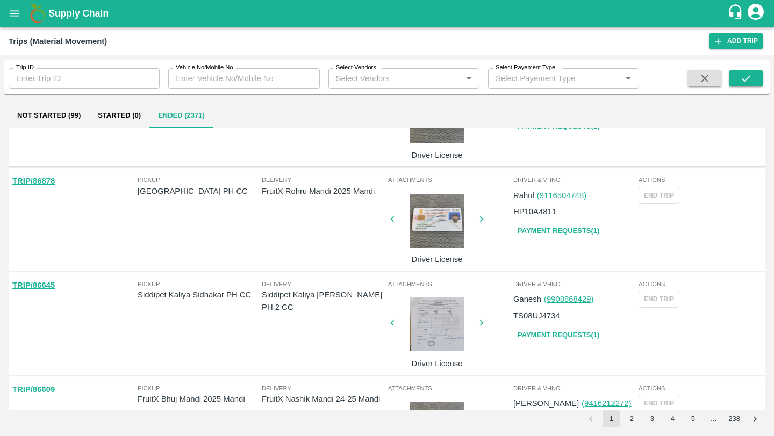
scroll to position [760, 0]
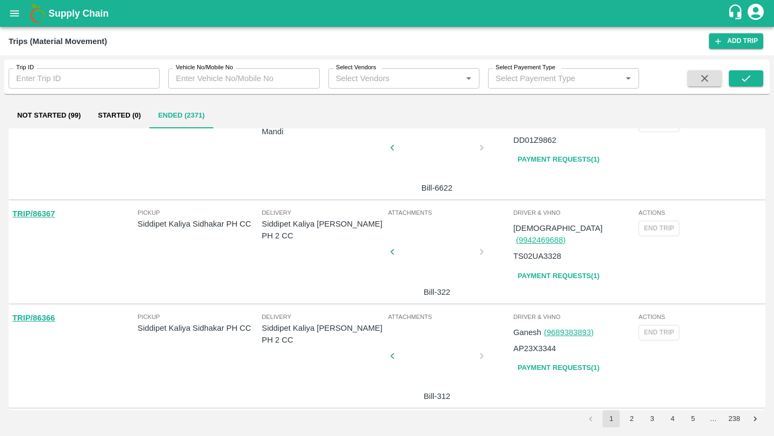
click at [35, 111] on button "Not Started (99)" at bounding box center [49, 116] width 81 height 26
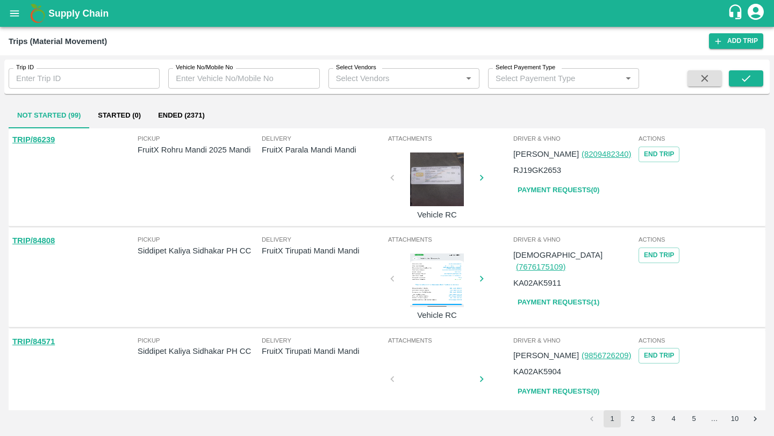
scroll to position [729, 0]
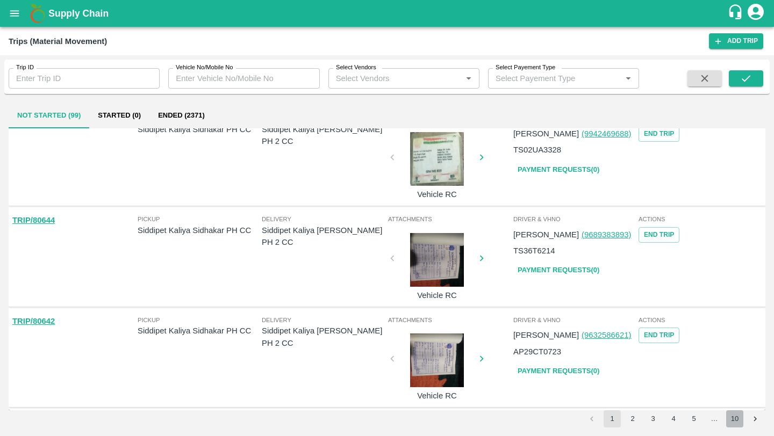
click at [739, 417] on button "10" at bounding box center [734, 418] width 17 height 17
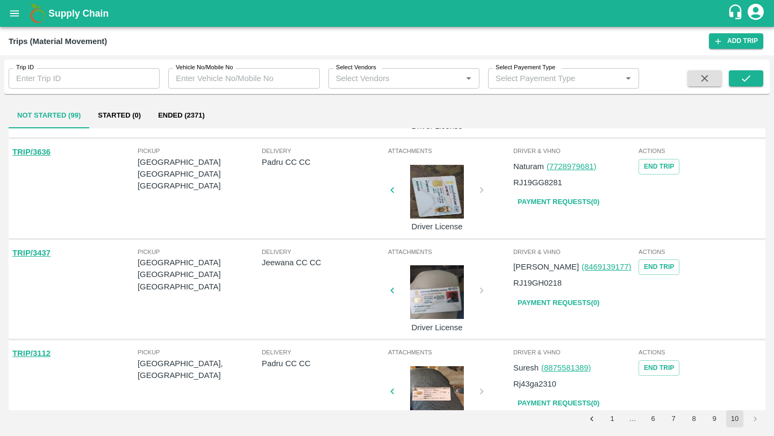
scroll to position [625, 0]
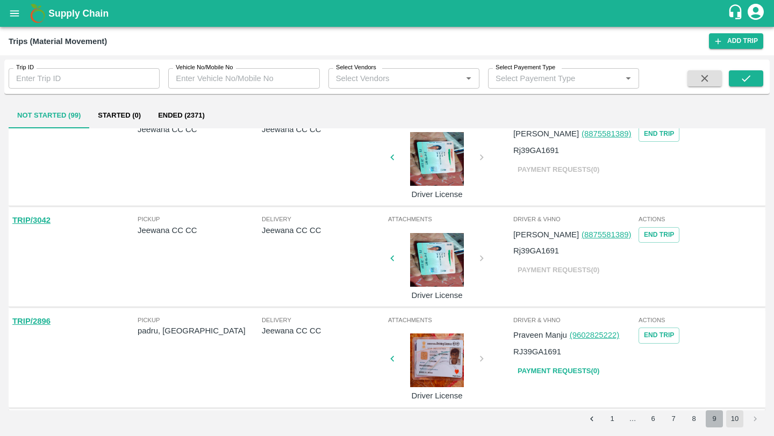
click at [715, 420] on button "9" at bounding box center [713, 418] width 17 height 17
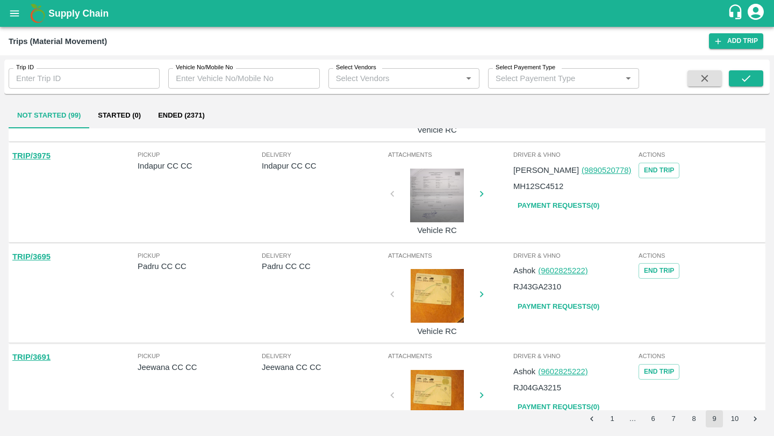
scroll to position [0, 0]
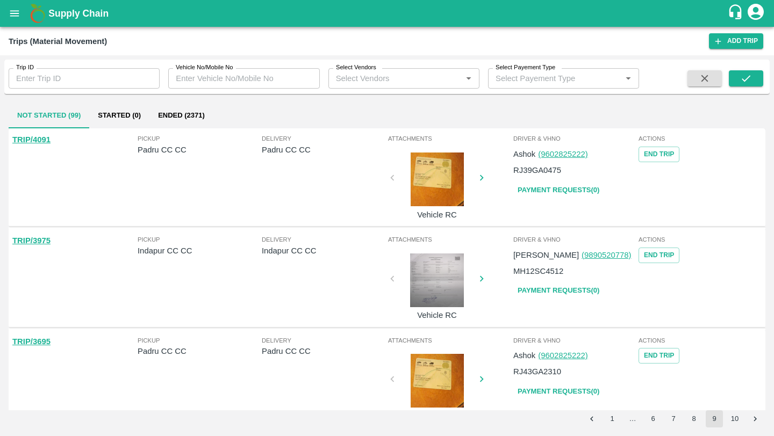
click at [646, 421] on button "6" at bounding box center [652, 418] width 17 height 17
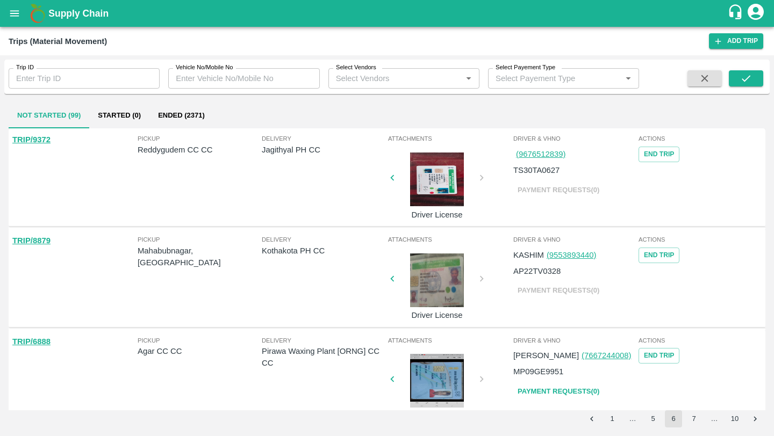
click at [30, 136] on link "TRIP/9372" at bounding box center [31, 139] width 38 height 9
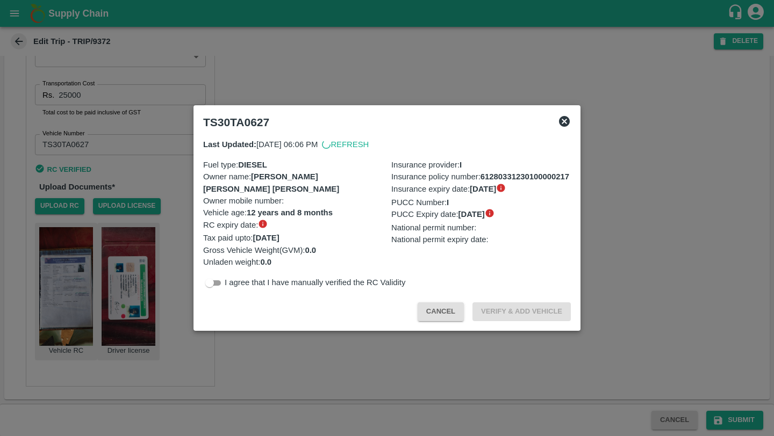
scroll to position [678, 0]
click at [564, 121] on icon at bounding box center [564, 121] width 13 height 13
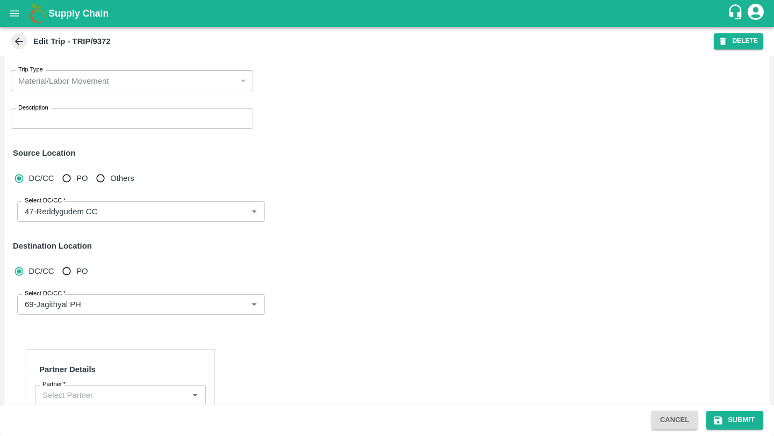
scroll to position [0, 0]
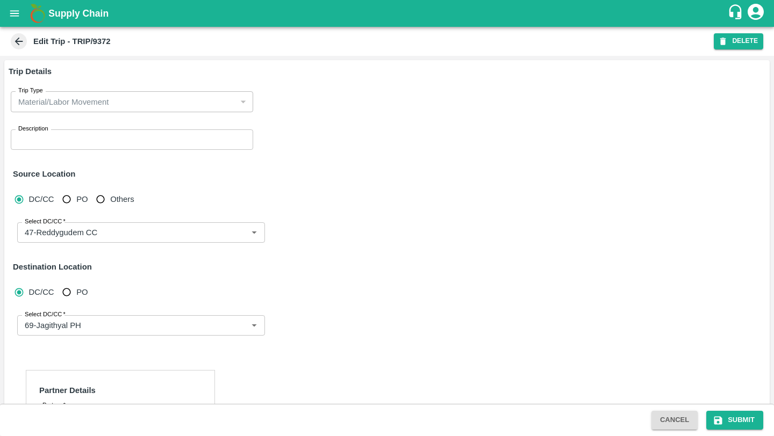
click at [15, 47] on icon at bounding box center [19, 41] width 12 height 12
click at [16, 45] on icon at bounding box center [19, 41] width 12 height 12
click at [23, 41] on icon at bounding box center [19, 41] width 12 height 12
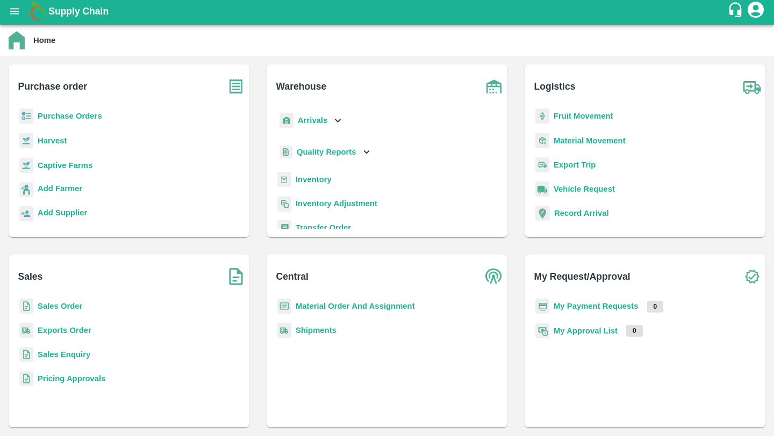
scroll to position [140, 0]
